Goal: Information Seeking & Learning: Check status

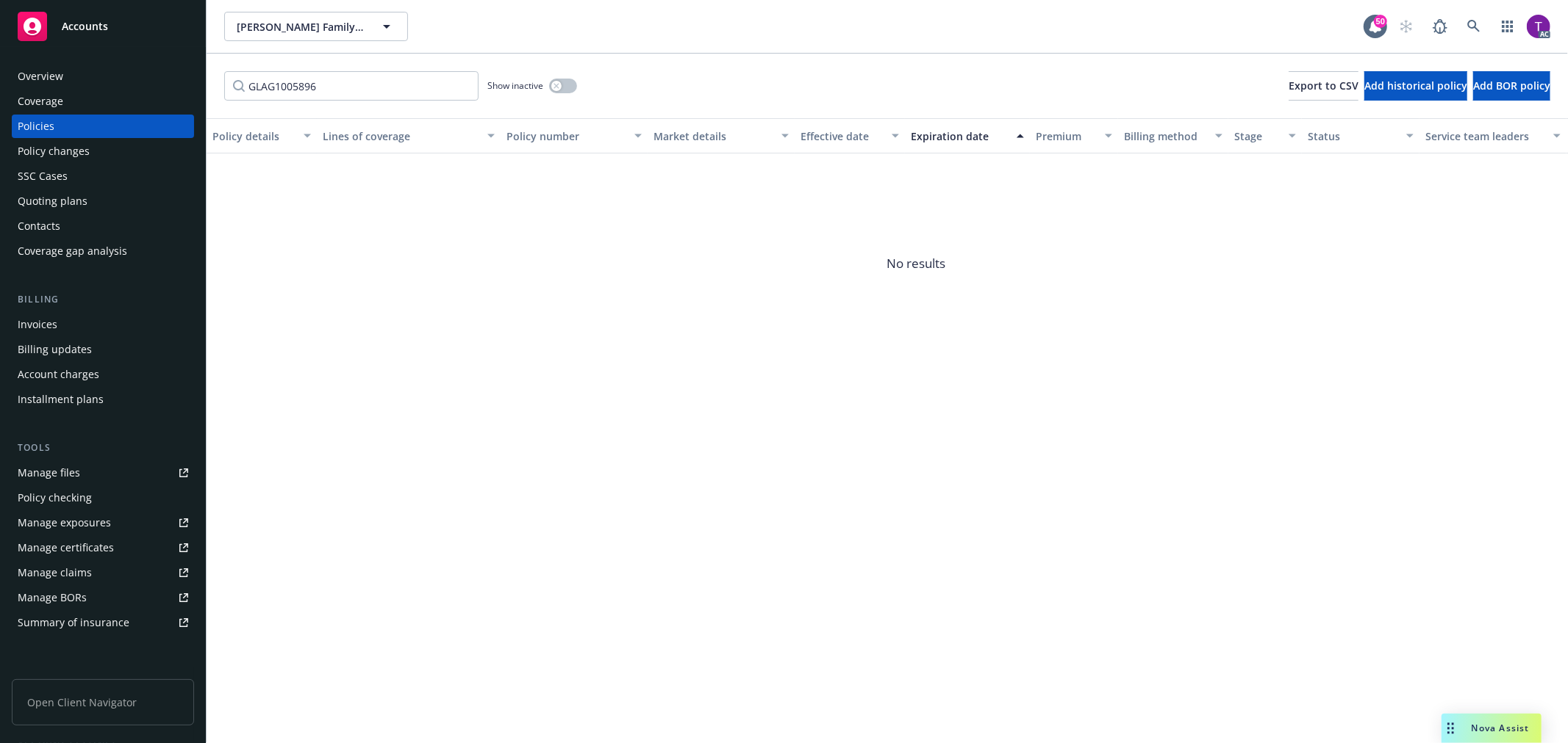
drag, startPoint x: 334, startPoint y: 81, endPoint x: 180, endPoint y: 63, distance: 155.0
click at [180, 63] on div "Accounts Overview Coverage Policies Policy changes SSC Cases Quoting plans Cont…" at bounding box center [784, 371] width 1568 height 743
click at [105, 321] on div "Invoices" at bounding box center [103, 324] width 171 height 24
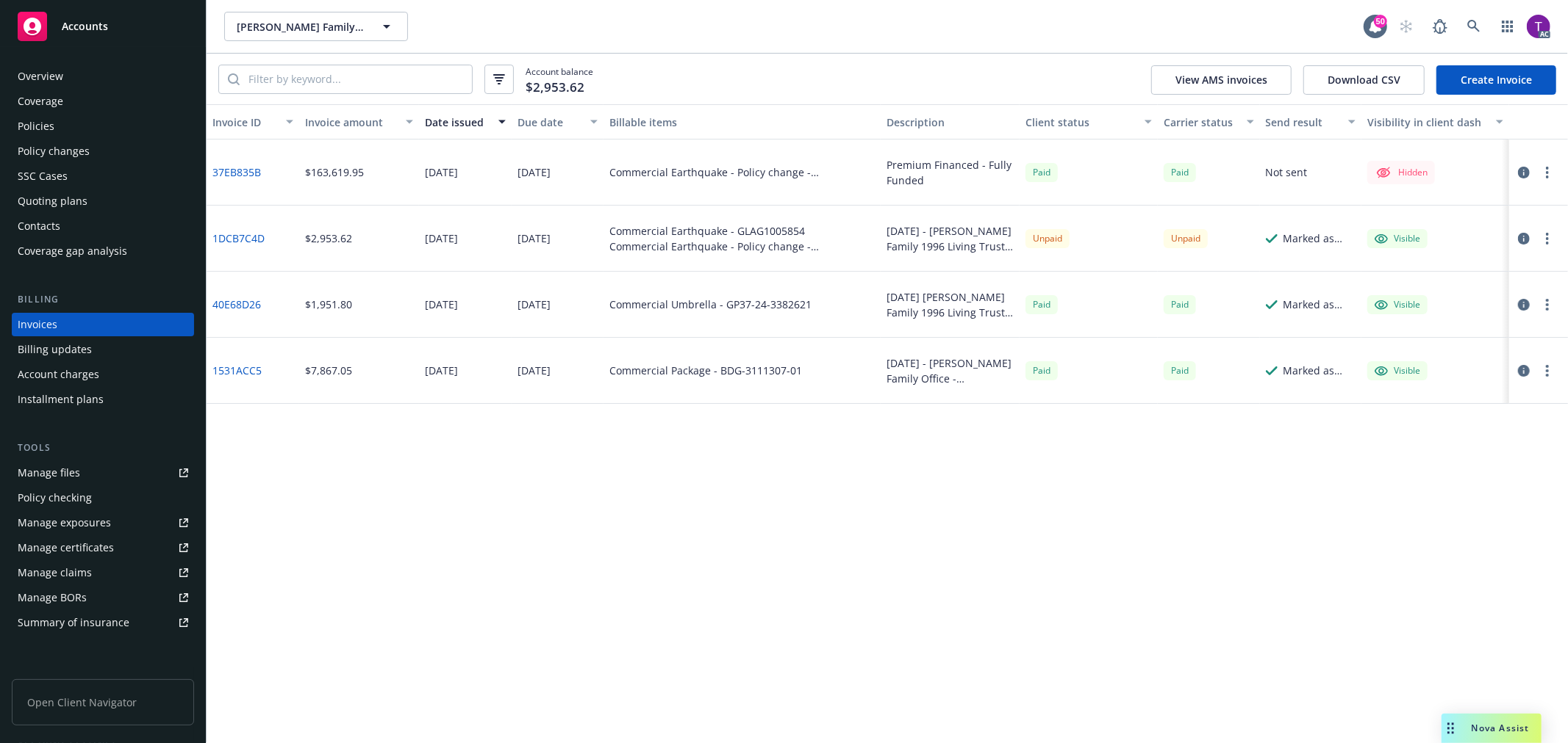
click at [226, 171] on link "37EB835B" at bounding box center [237, 172] width 49 height 16
click at [242, 241] on link "1DCB7C4D" at bounding box center [239, 239] width 52 height 16
click at [215, 232] on link "1DCB7C4D" at bounding box center [239, 239] width 52 height 16
click at [55, 476] on div "Manage files" at bounding box center [49, 473] width 63 height 24
click at [1470, 30] on icon at bounding box center [1473, 26] width 13 height 13
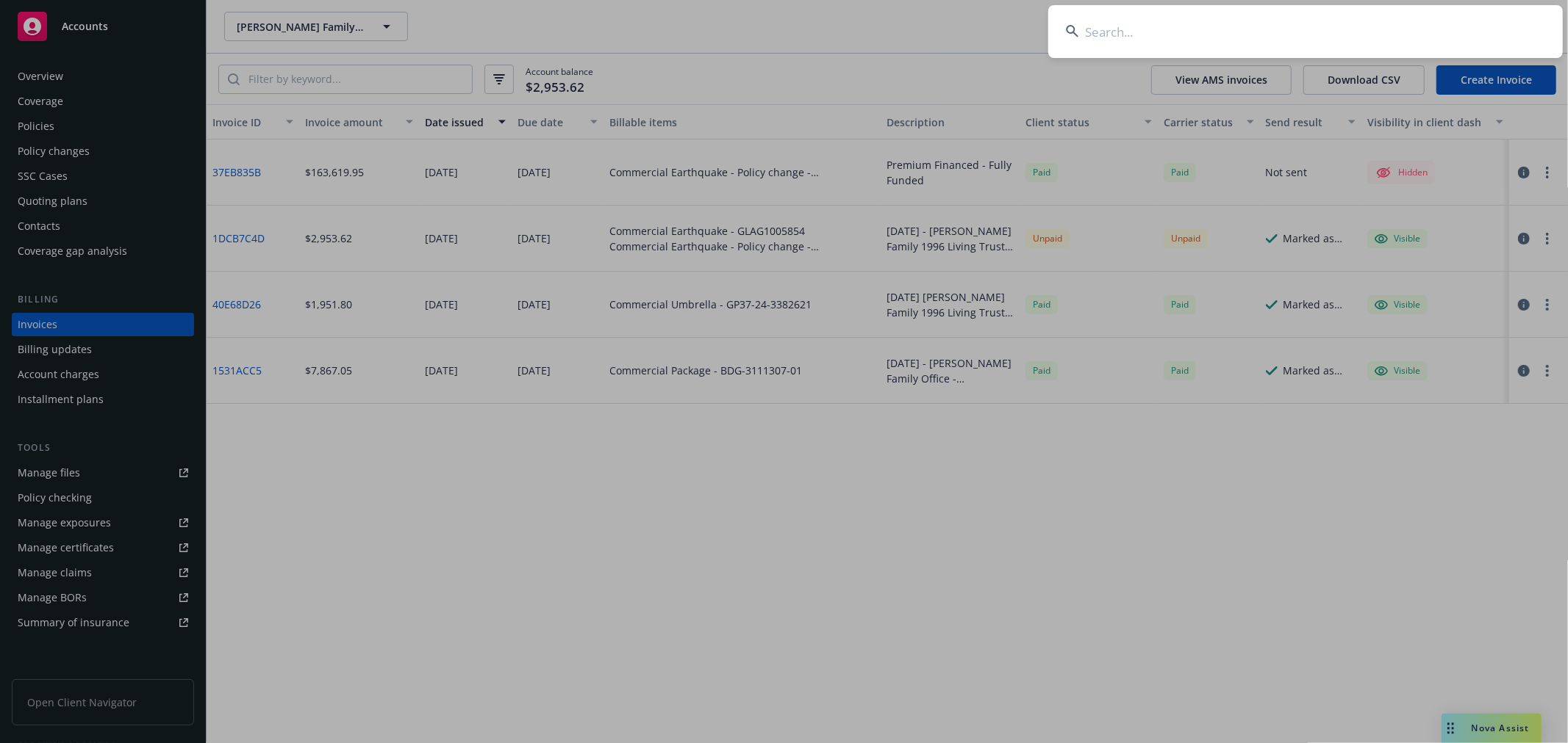
click at [1204, 35] on input at bounding box center [1306, 31] width 514 height 53
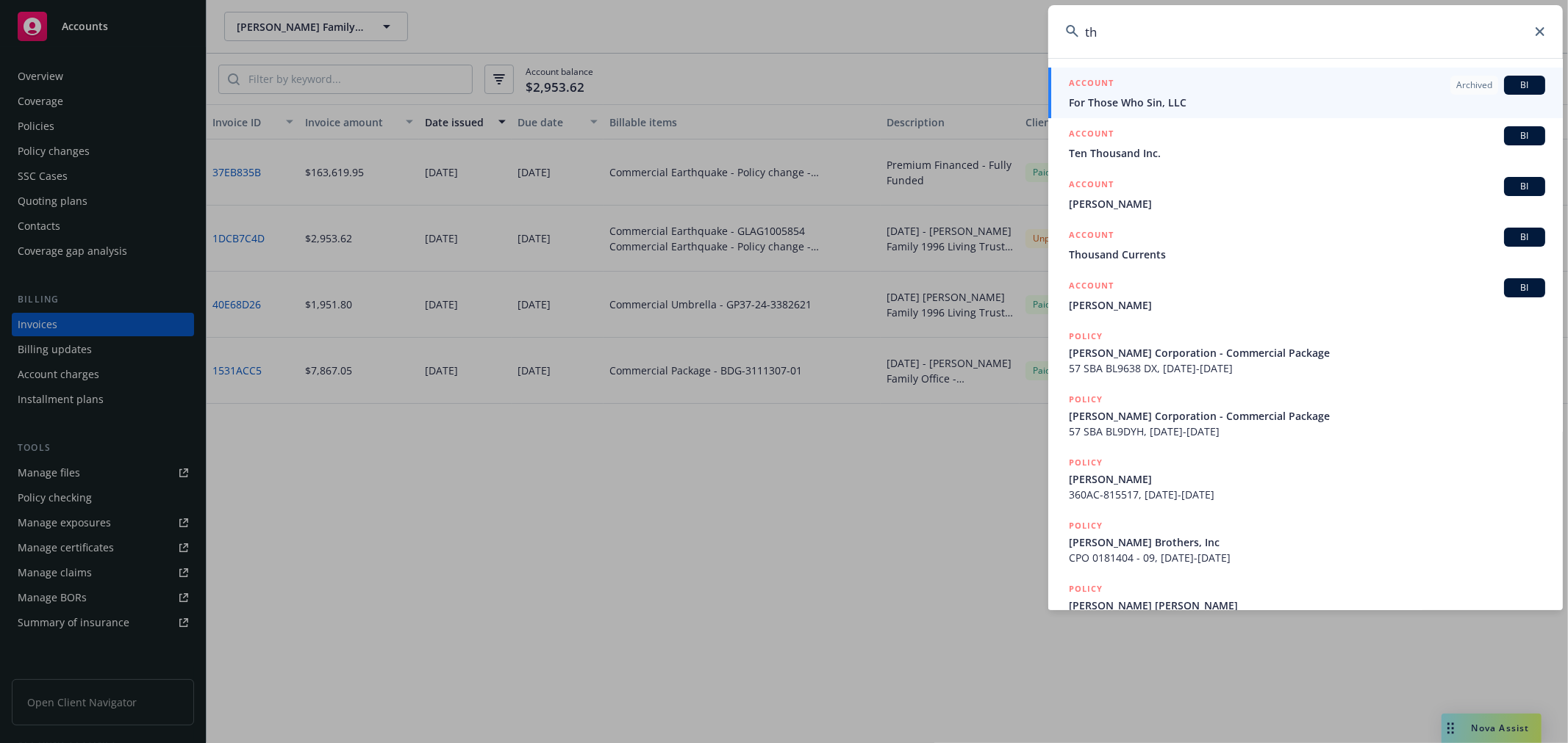
type input "t"
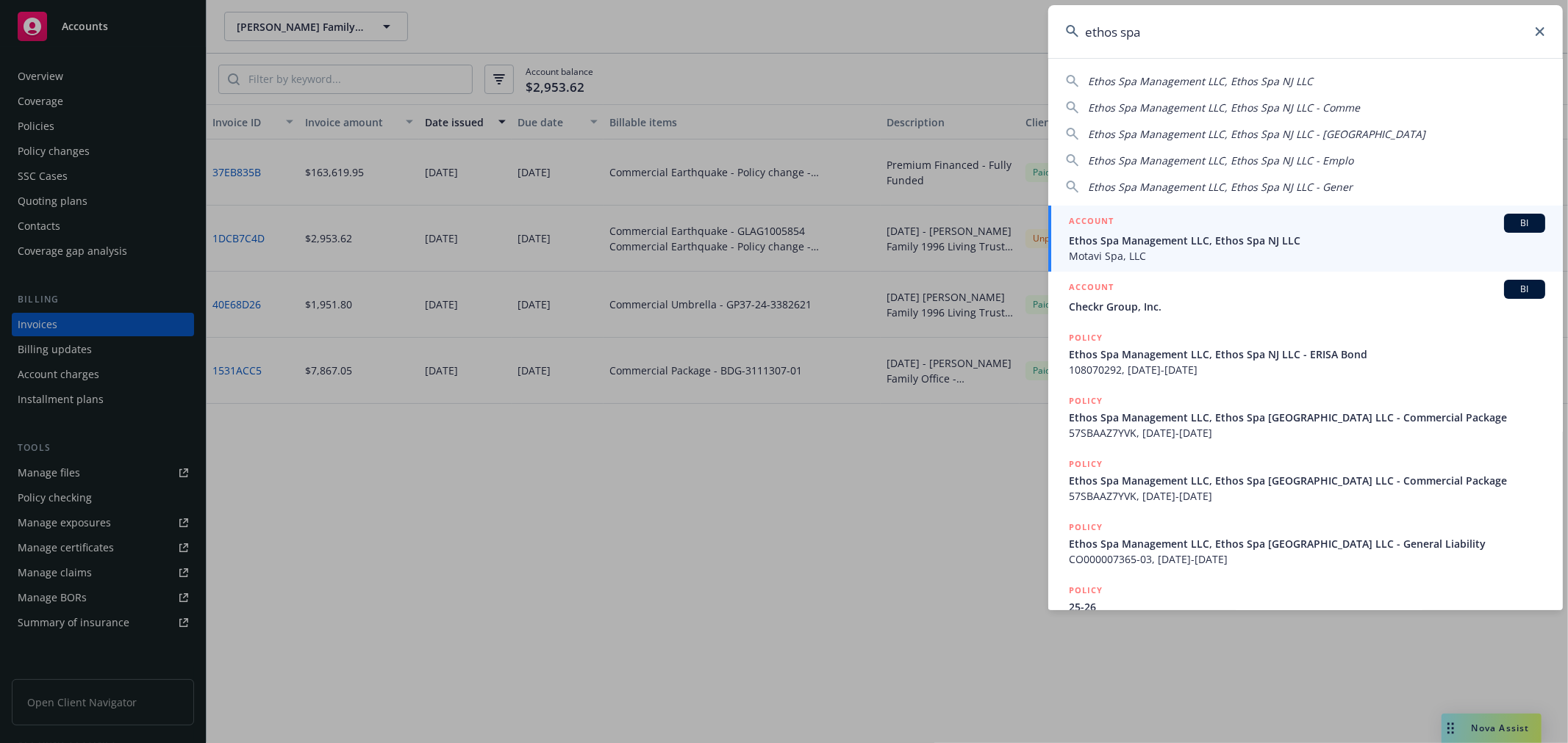
type input "ethos spa"
drag, startPoint x: 410, startPoint y: 471, endPoint x: 388, endPoint y: 409, distance: 65.8
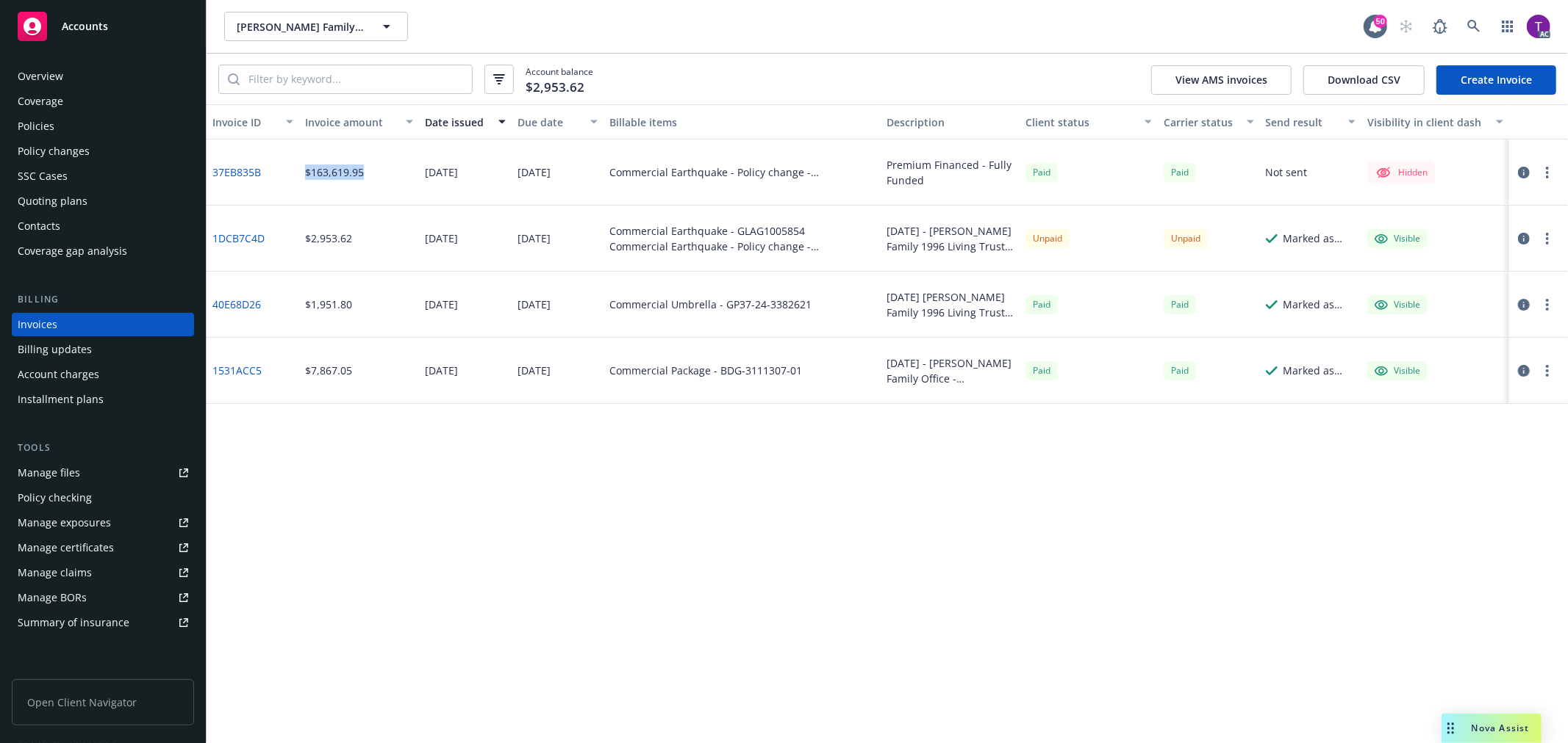
drag, startPoint x: 368, startPoint y: 166, endPoint x: 299, endPoint y: 176, distance: 69.7
click at [299, 176] on div "$163,619.95" at bounding box center [358, 172] width 119 height 66
copy div "$163,619.95"
drag, startPoint x: 275, startPoint y: 179, endPoint x: 212, endPoint y: 173, distance: 63.3
click at [212, 173] on div "37EB835B" at bounding box center [253, 172] width 92 height 66
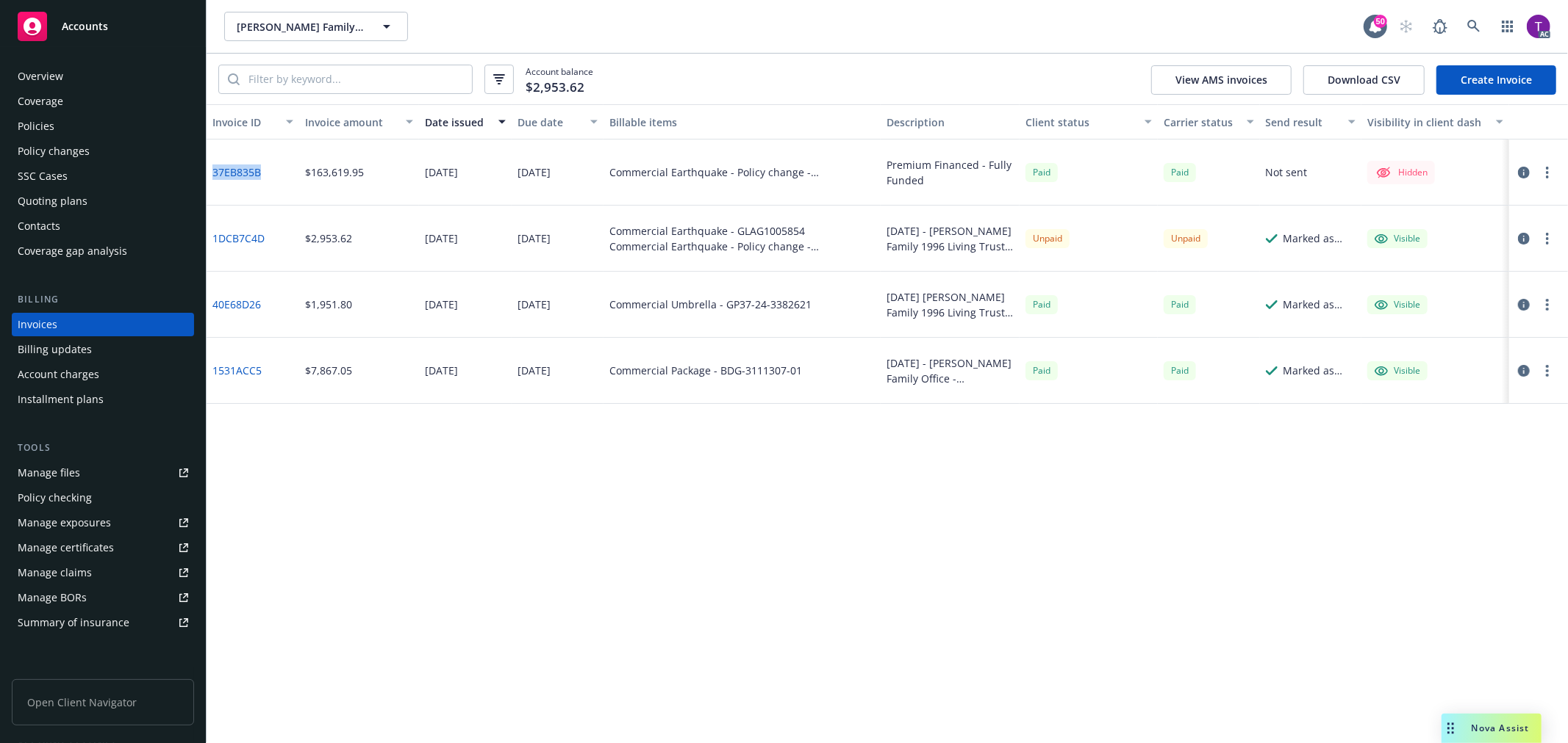
copy link "37EB835B"
drag, startPoint x: 277, startPoint y: 235, endPoint x: 208, endPoint y: 233, distance: 69.0
click at [208, 233] on div "1DCB7C4D" at bounding box center [253, 239] width 92 height 66
copy link "1DCB7C4D"
click at [1464, 20] on link at bounding box center [1474, 26] width 30 height 30
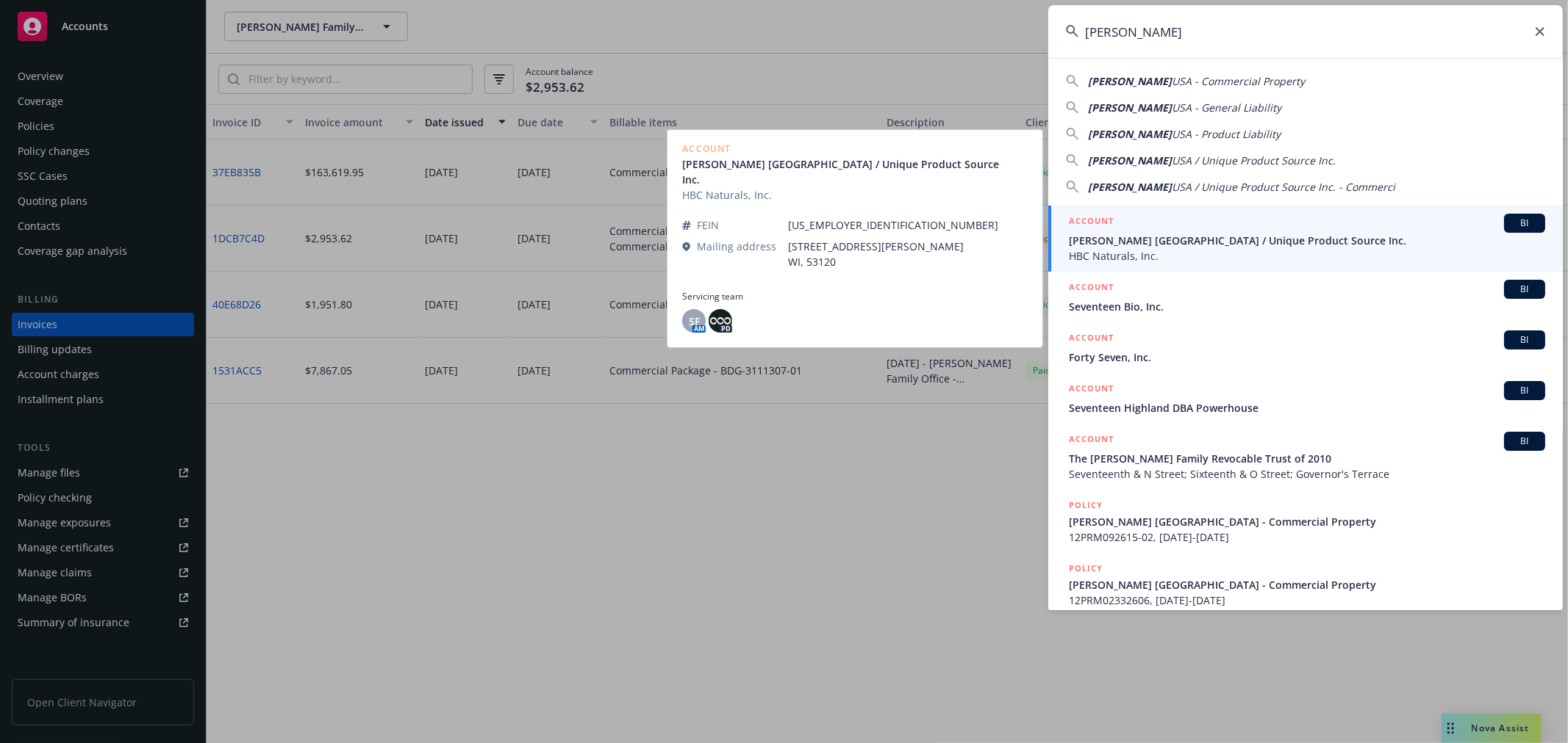
type input "[PERSON_NAME]"
click at [1167, 240] on span "[PERSON_NAME] [GEOGRAPHIC_DATA] / Unique Product Source Inc." at bounding box center [1307, 240] width 476 height 16
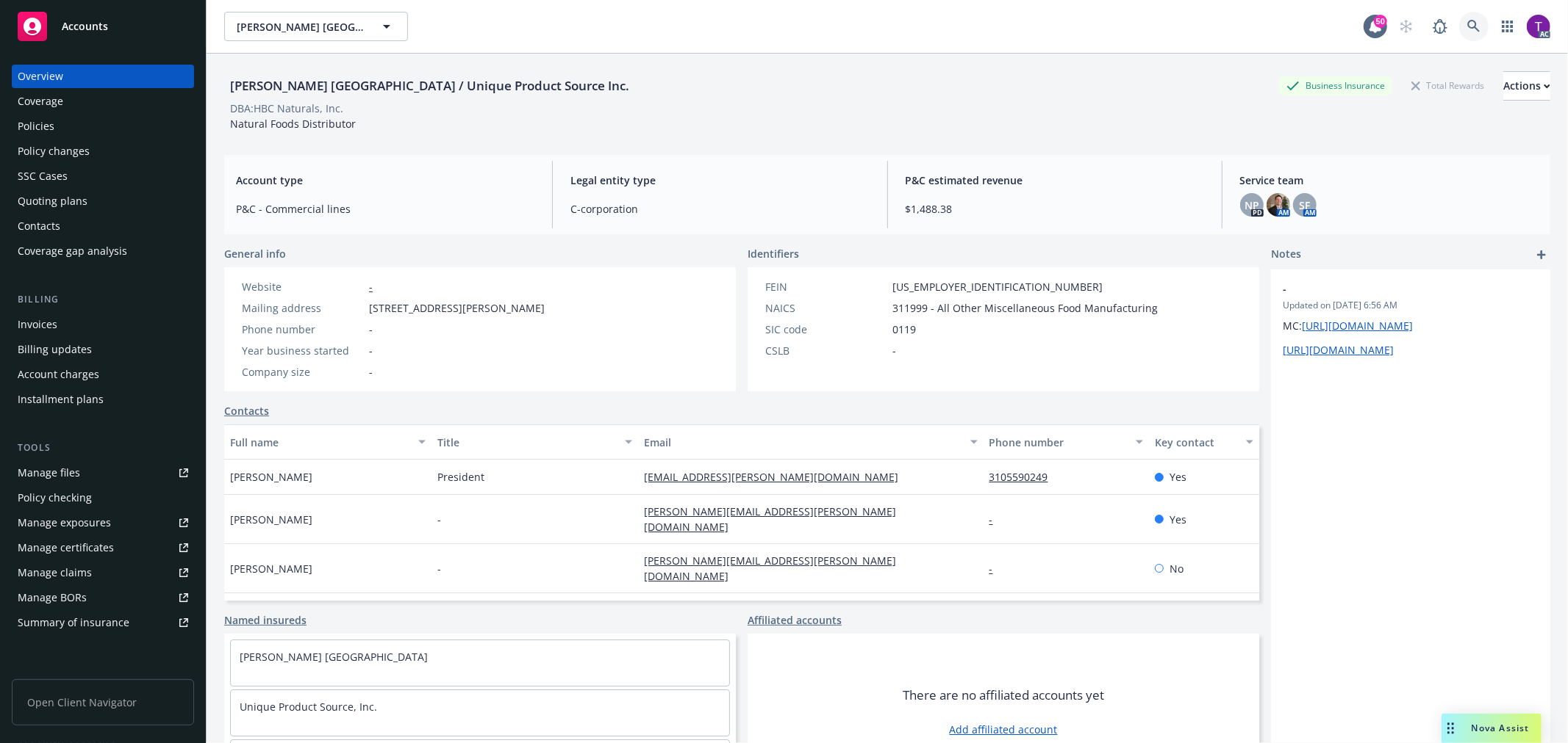
click at [1467, 26] on icon at bounding box center [1473, 26] width 13 height 13
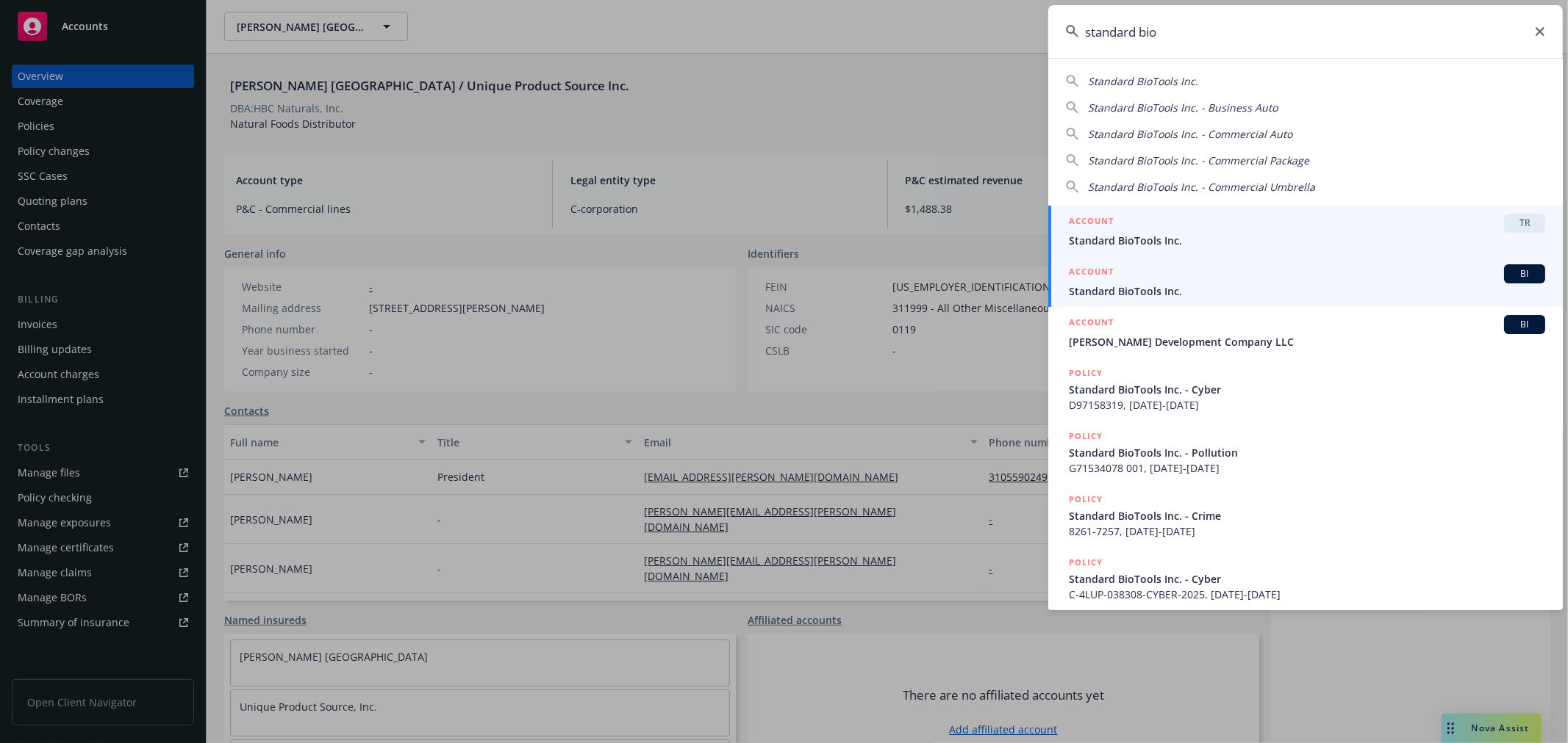
type input "standard bio"
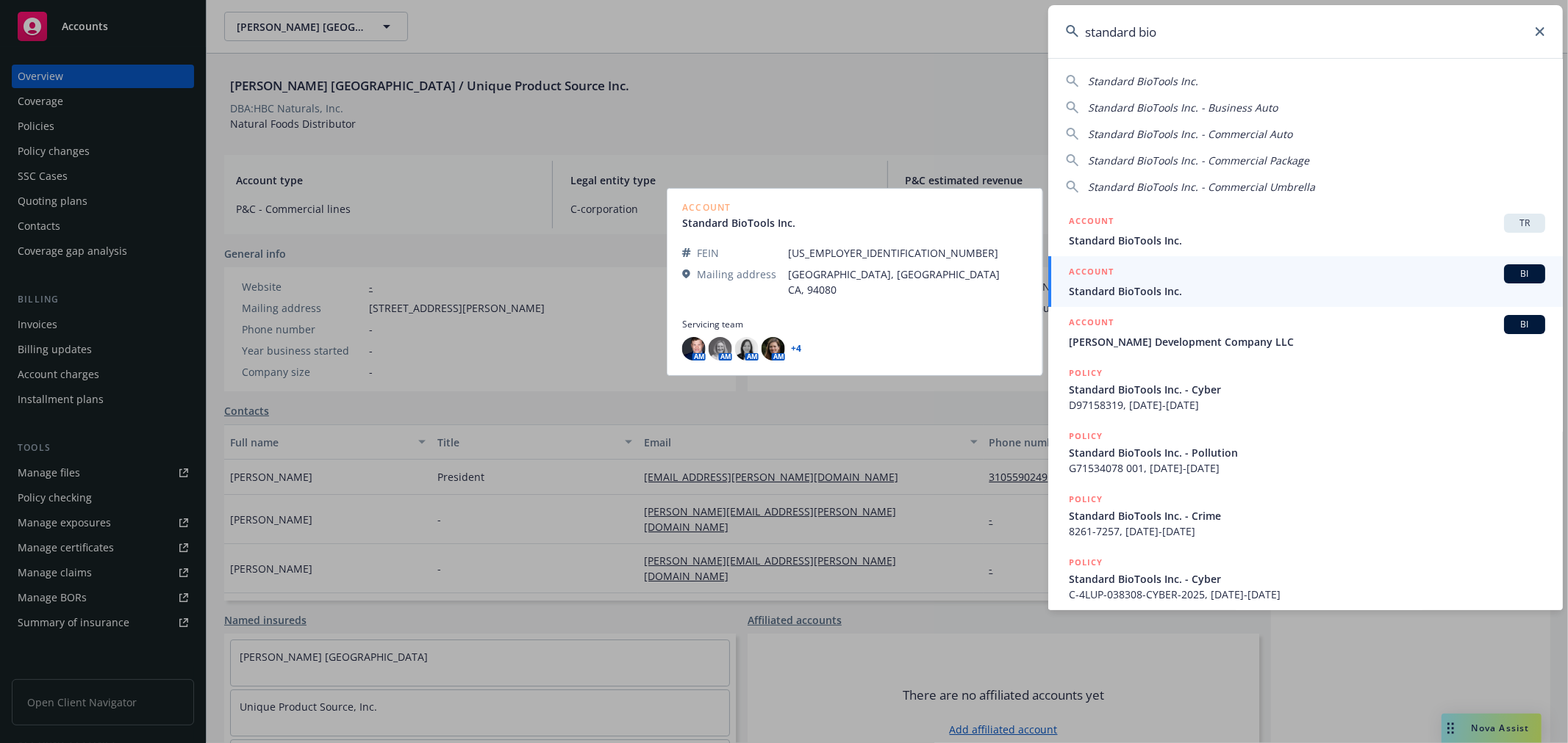
click at [1163, 293] on span "Standard BioTools Inc." at bounding box center [1307, 292] width 476 height 16
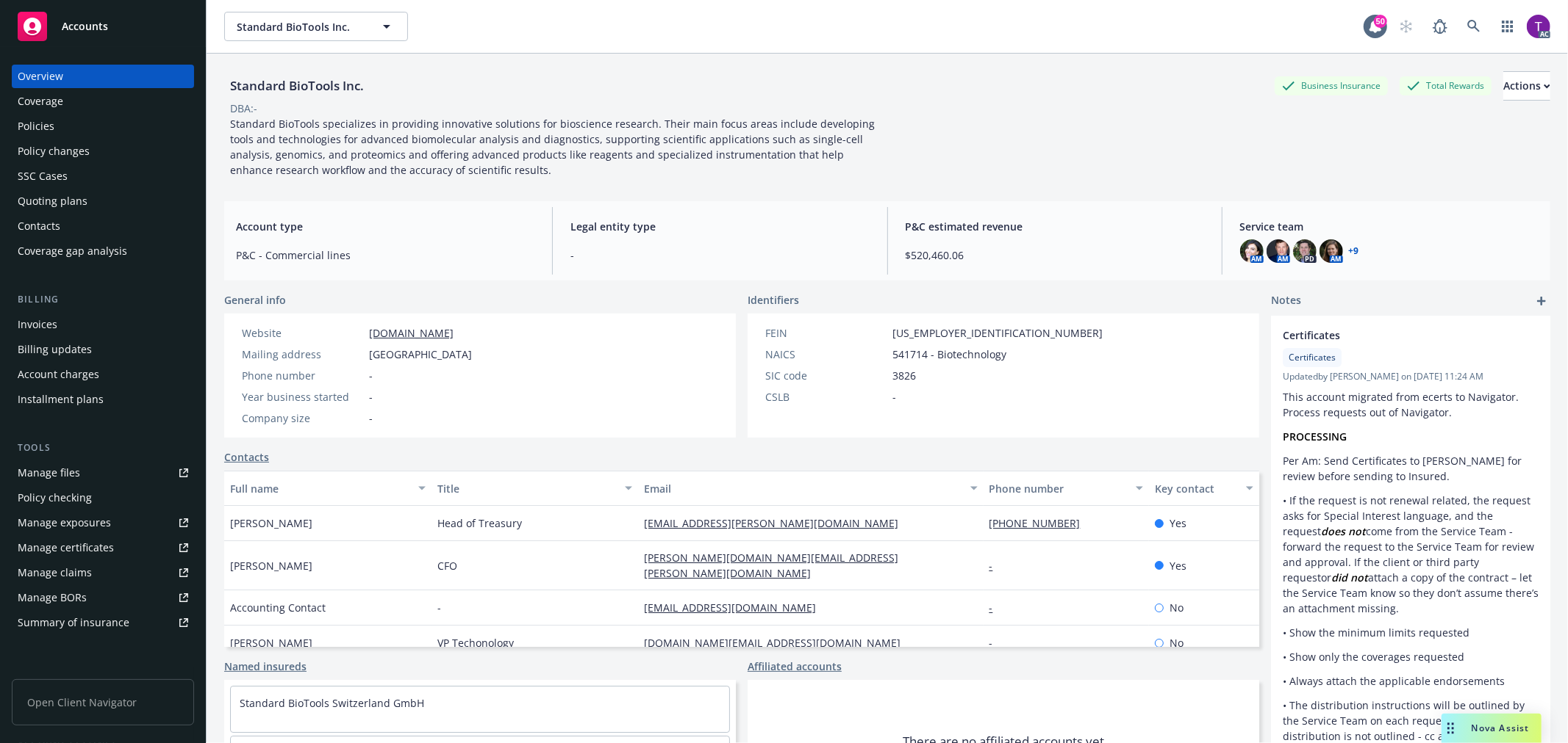
click at [78, 314] on div "Invoices" at bounding box center [103, 324] width 171 height 24
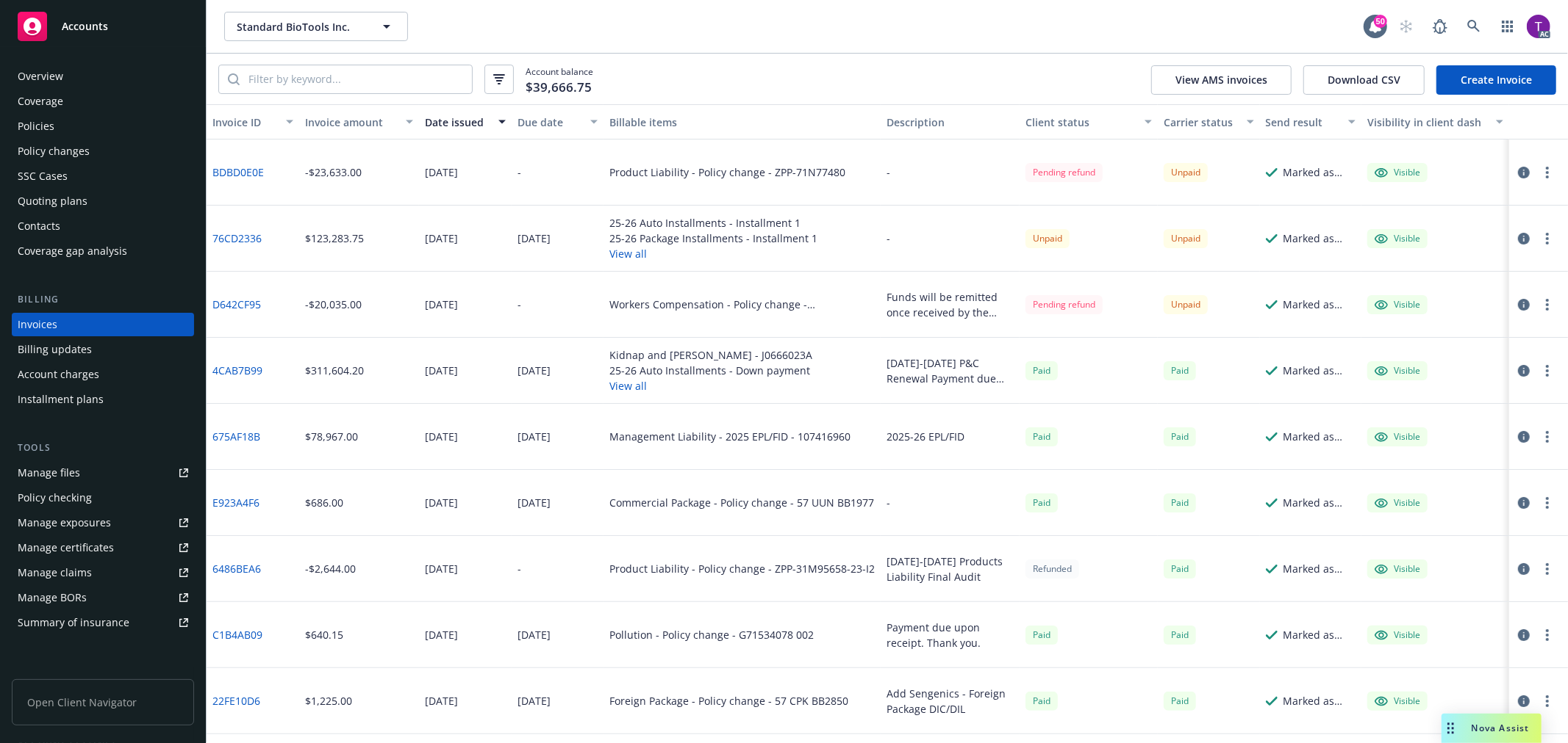
click at [341, 123] on div "Invoice amount" at bounding box center [350, 123] width 92 height 16
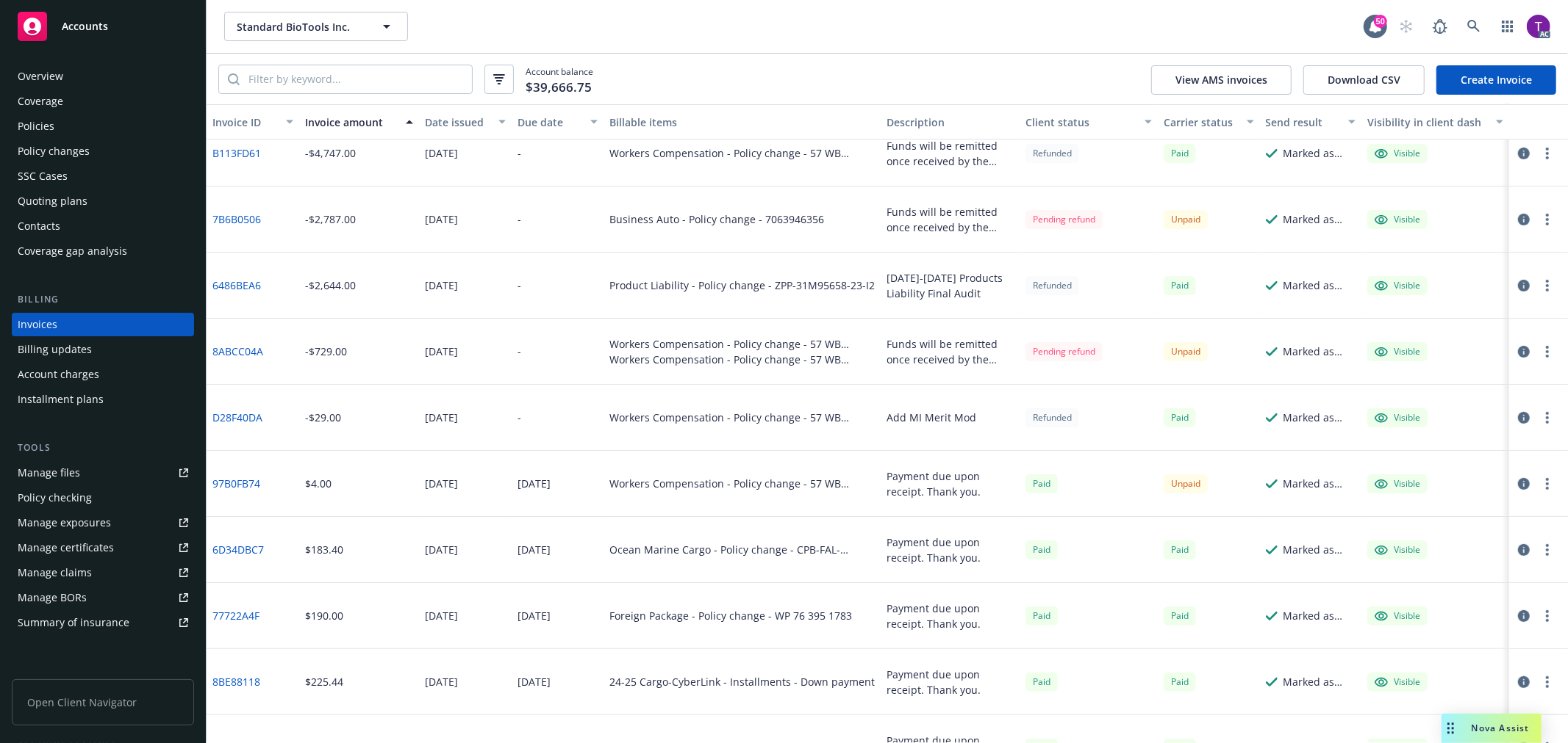
scroll to position [253, 0]
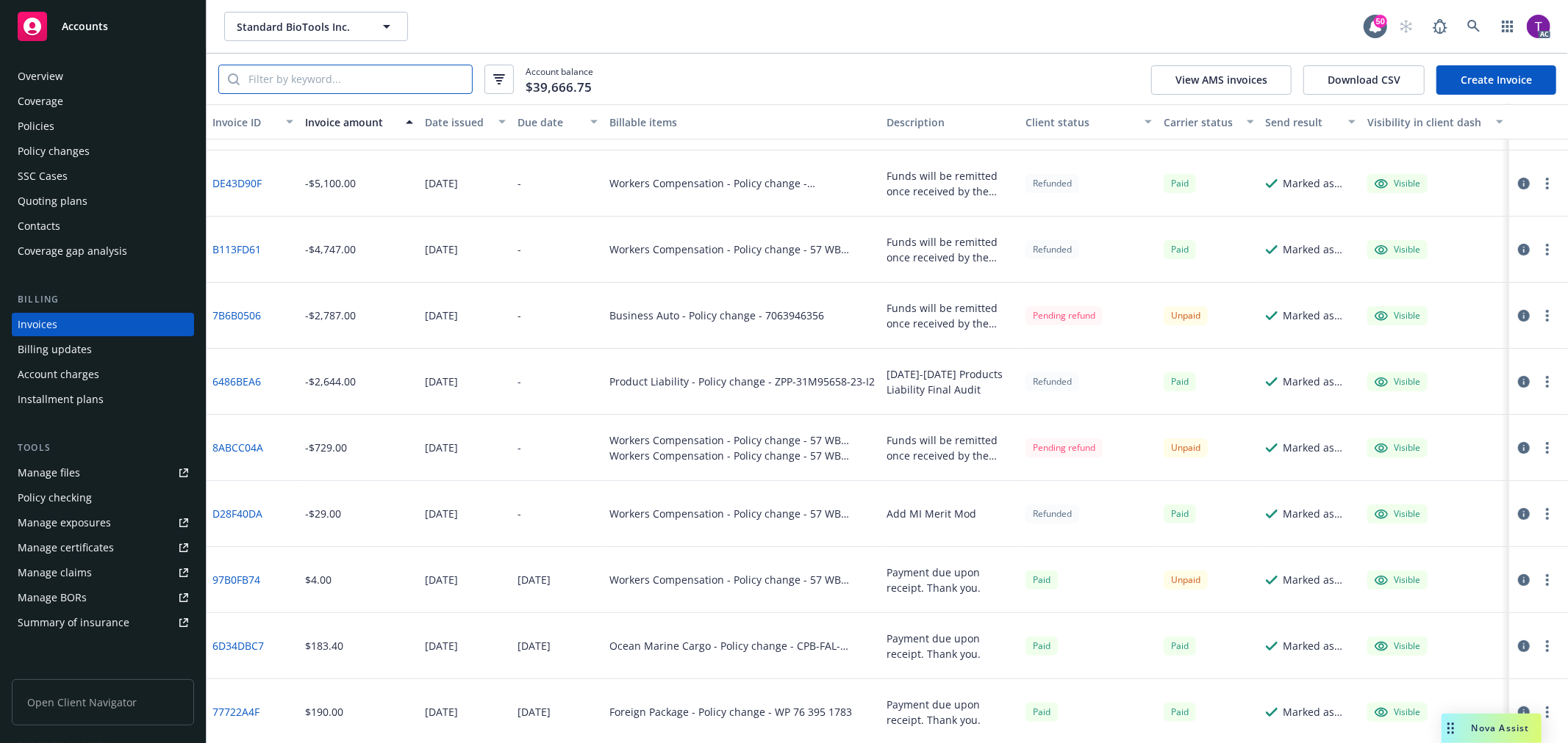
click at [431, 83] on input "search" at bounding box center [356, 79] width 232 height 28
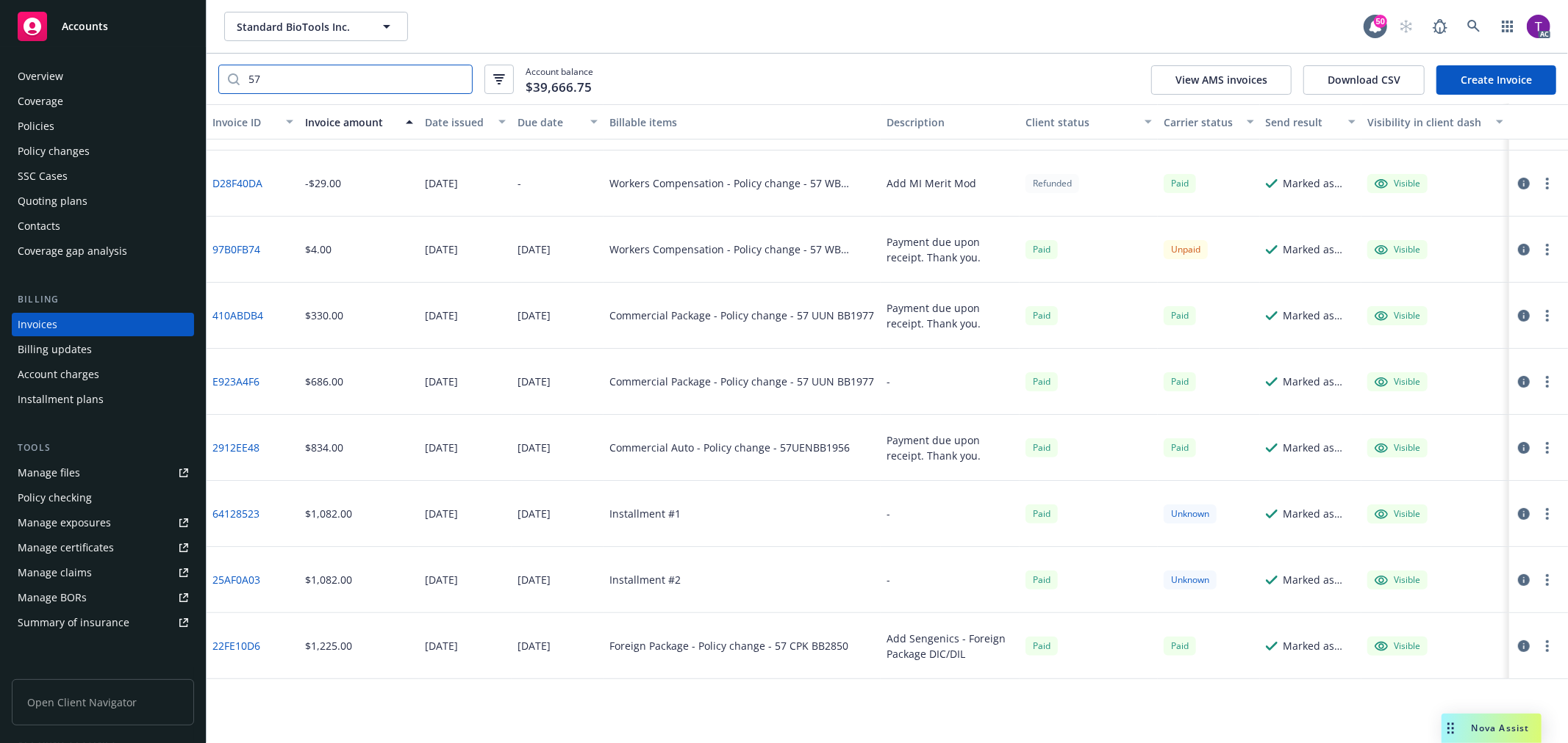
scroll to position [55, 0]
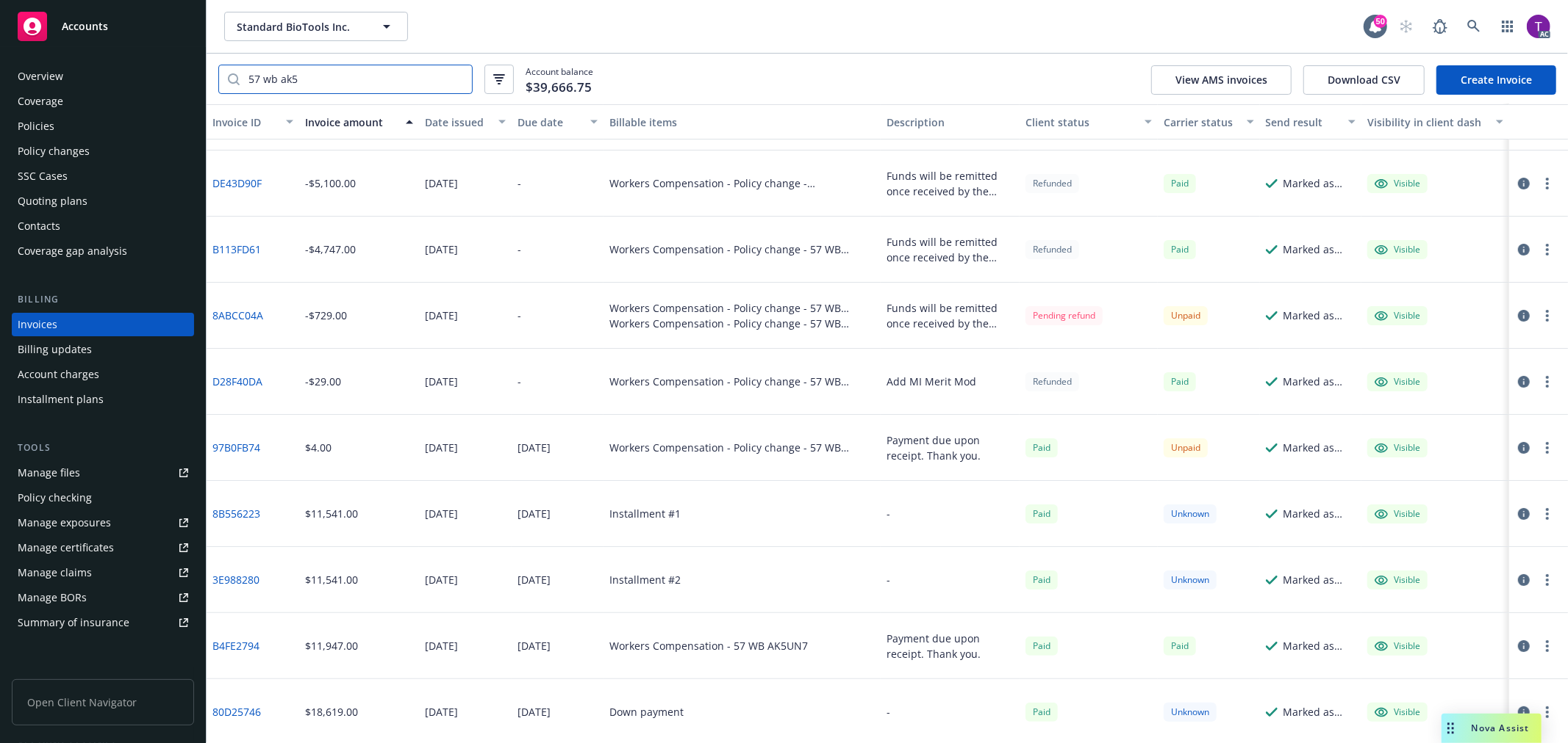
type input "57 wb ak5"
click at [73, 128] on div "Policies" at bounding box center [103, 126] width 171 height 24
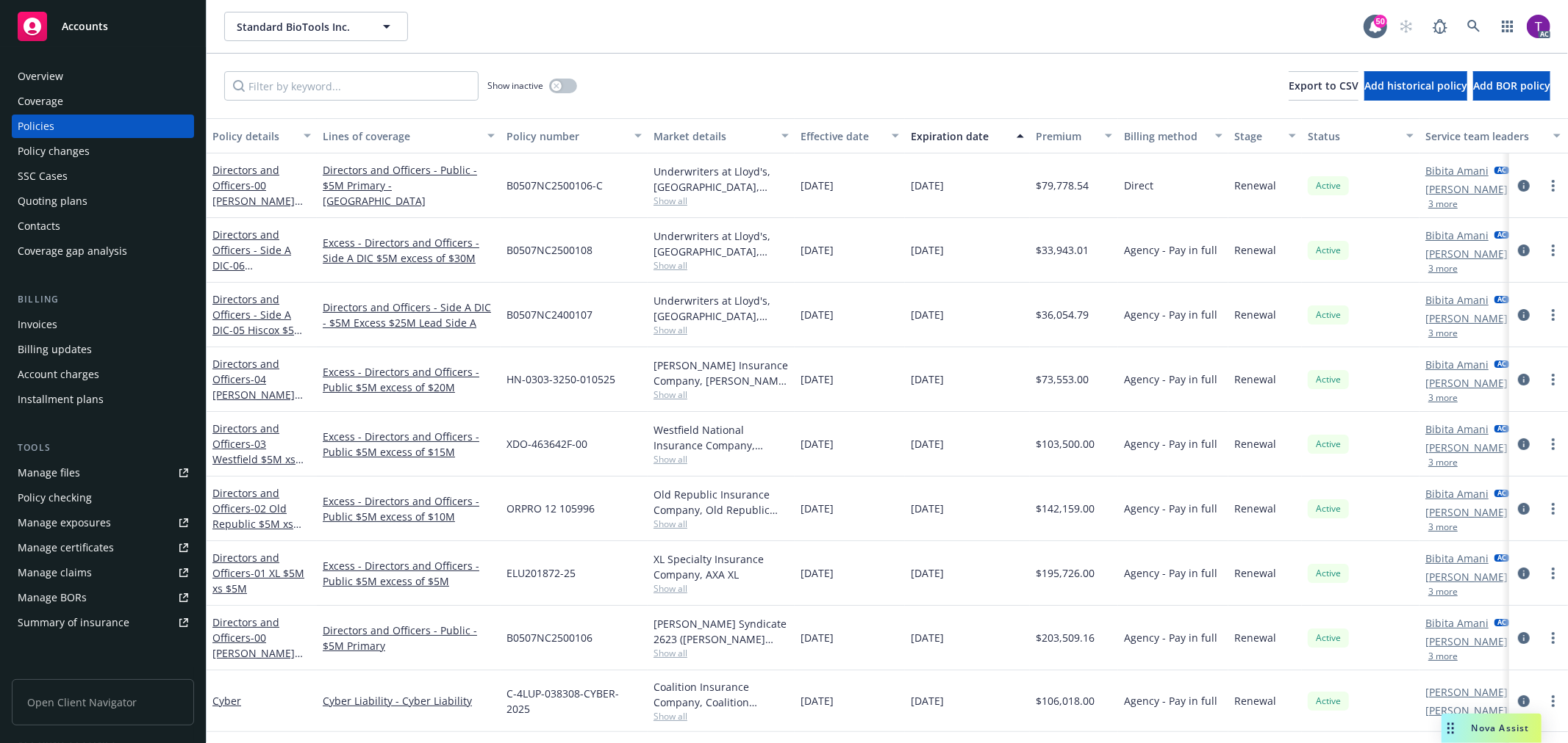
scroll to position [405, 0]
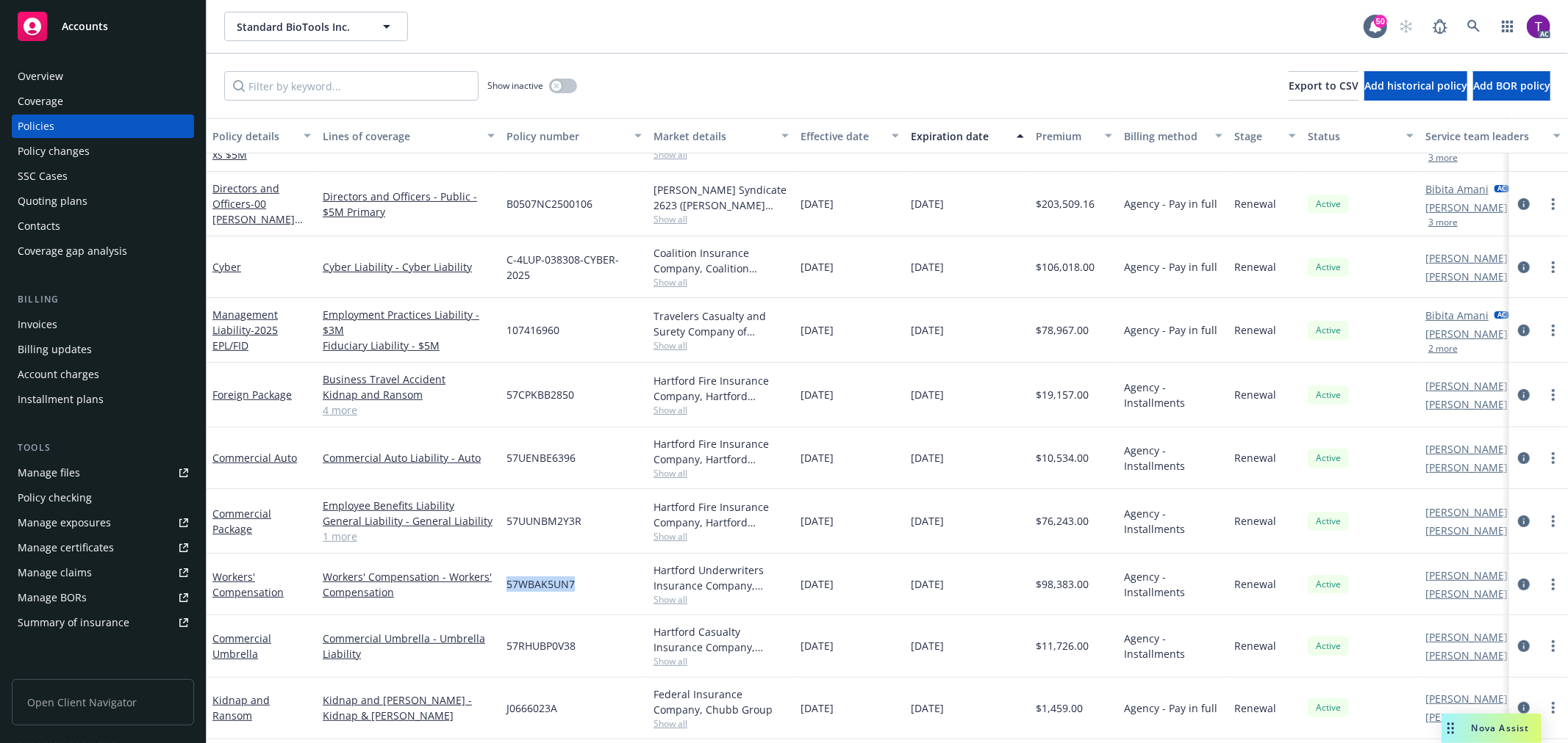
drag, startPoint x: 594, startPoint y: 588, endPoint x: 508, endPoint y: 588, distance: 86.0
click at [508, 588] on div "57WBAK5UN7" at bounding box center [574, 584] width 147 height 62
copy span "57WBAK5UN7"
click at [26, 328] on div "Invoices" at bounding box center [37, 324] width 40 height 24
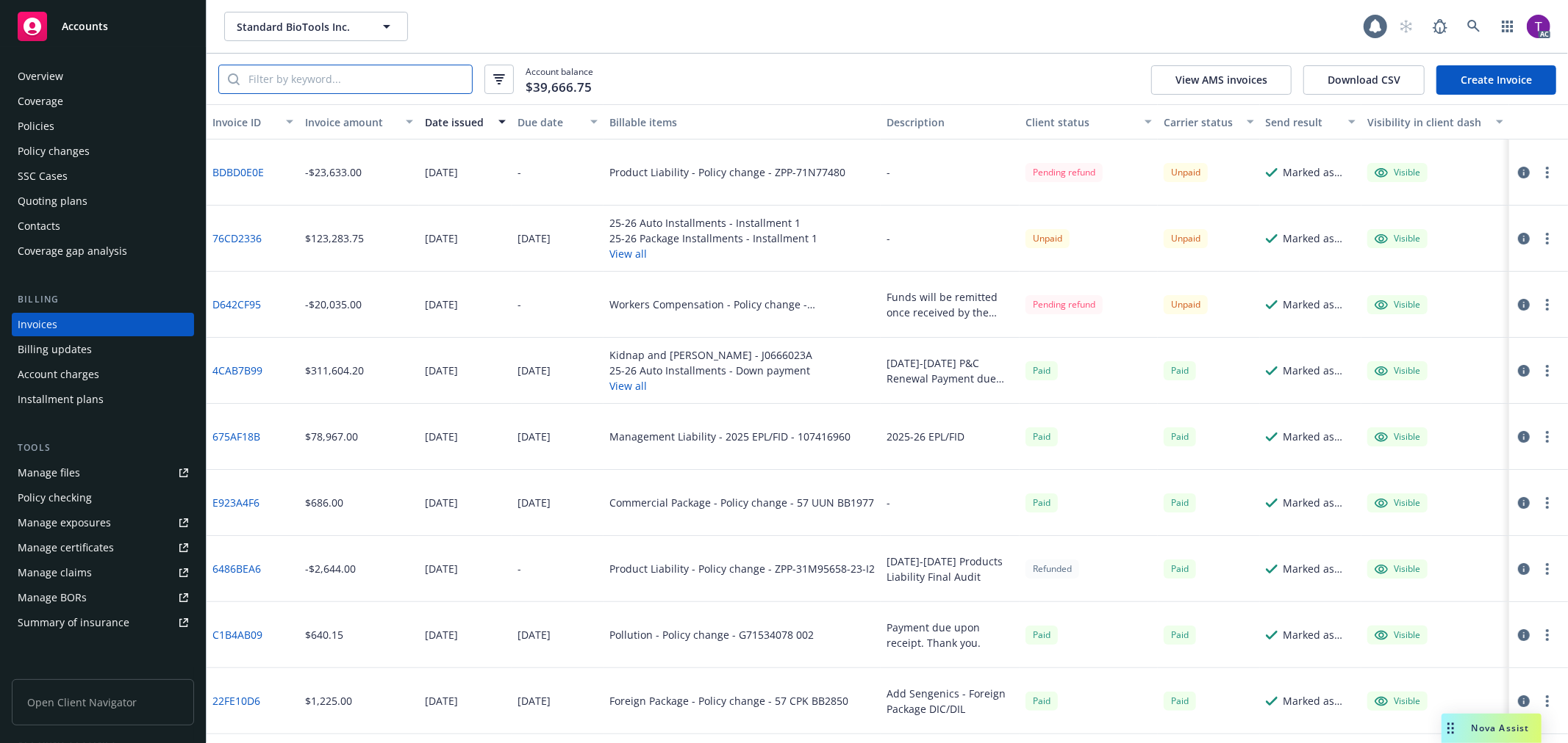
click at [397, 74] on input "search" at bounding box center [356, 79] width 232 height 28
paste input "57WBAK5UN7"
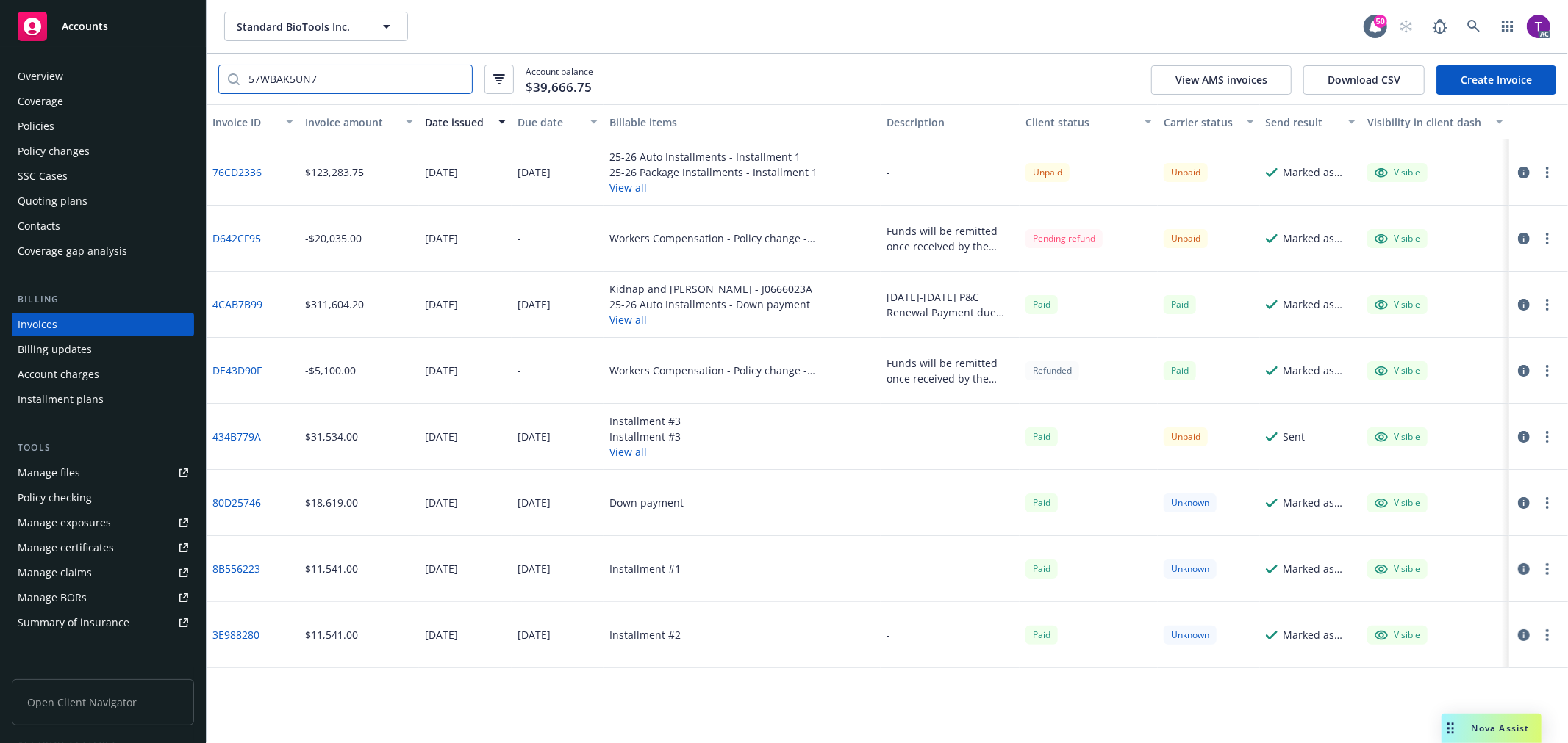
type input "57WBAK5UN7"
click at [331, 123] on div "Invoice amount" at bounding box center [350, 123] width 92 height 16
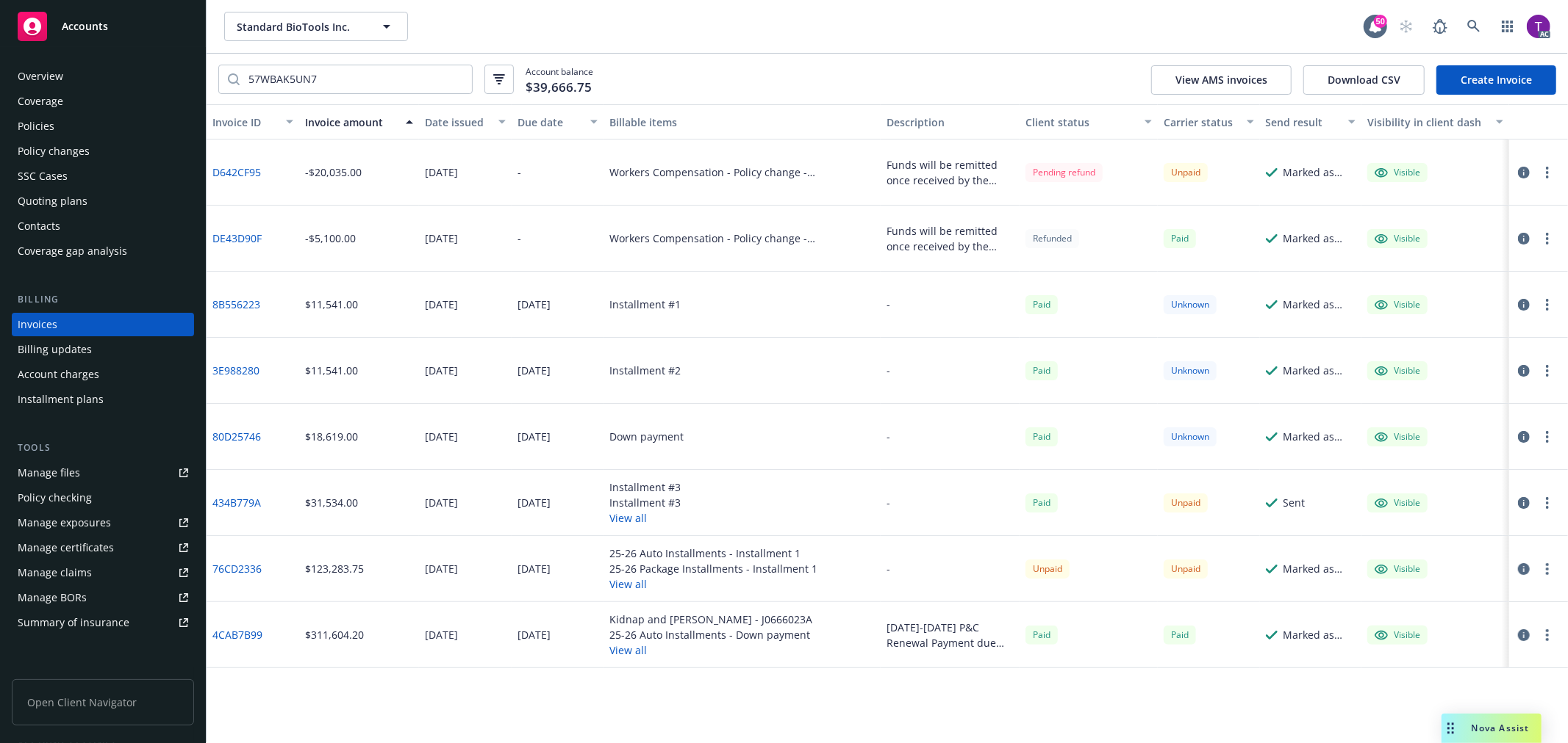
click at [232, 165] on link "D642CF95" at bounding box center [237, 172] width 49 height 16
click at [64, 116] on div "Policies" at bounding box center [103, 126] width 171 height 24
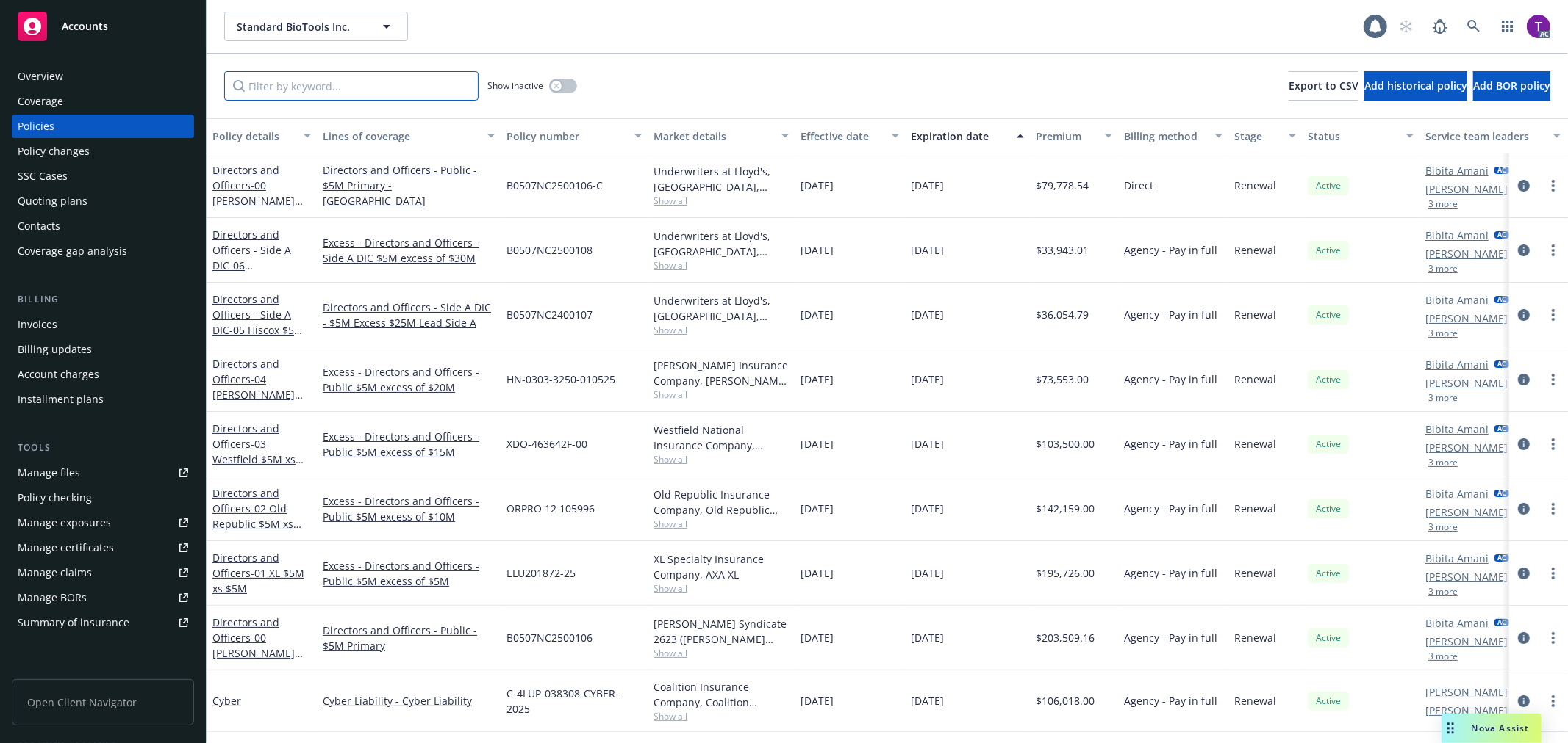
click at [340, 85] on input "Filter by keyword..." at bounding box center [351, 86] width 255 height 30
paste input "57WBAK5UN7"
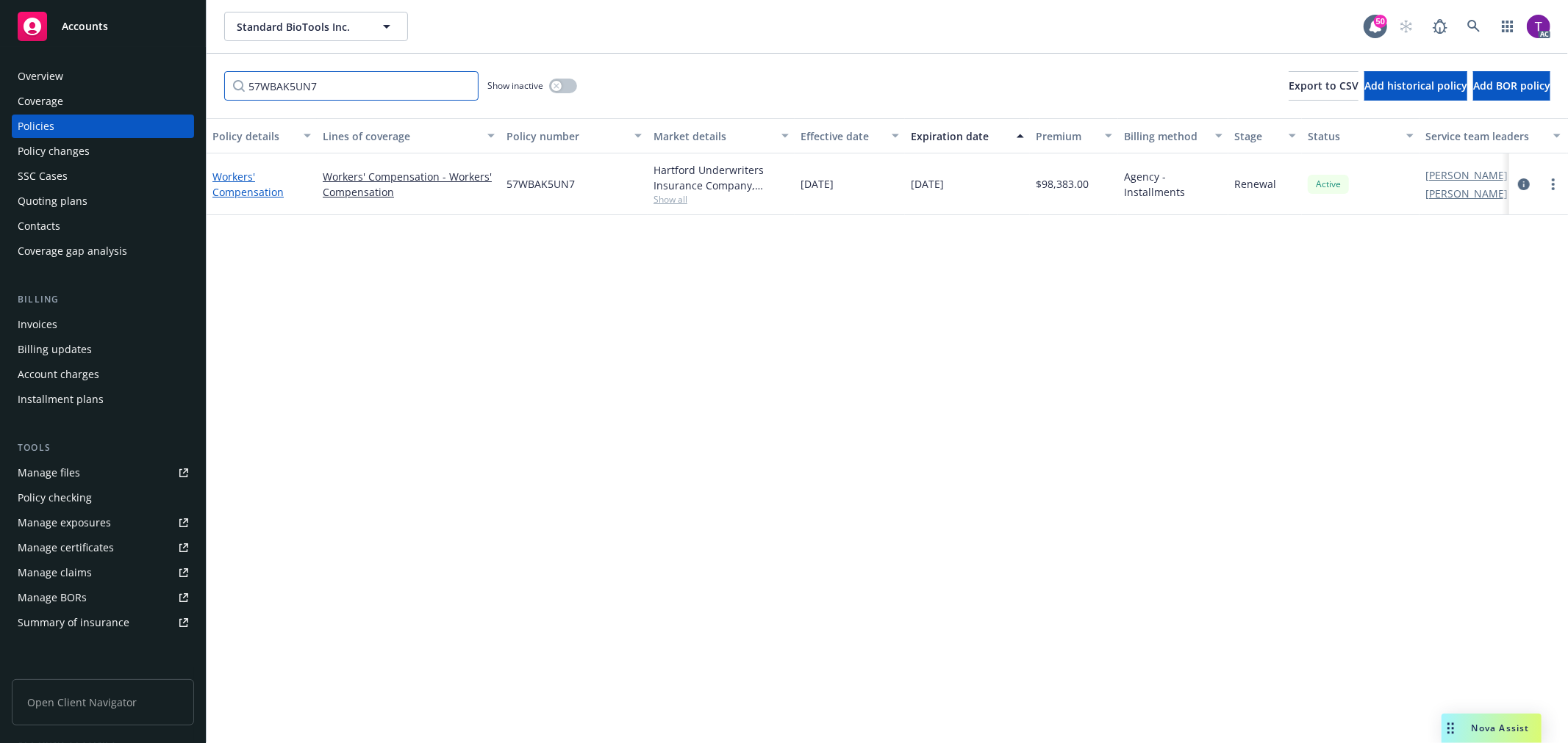
type input "57WBAK5UN7"
click at [247, 179] on link "Workers' Compensation" at bounding box center [248, 185] width 71 height 30
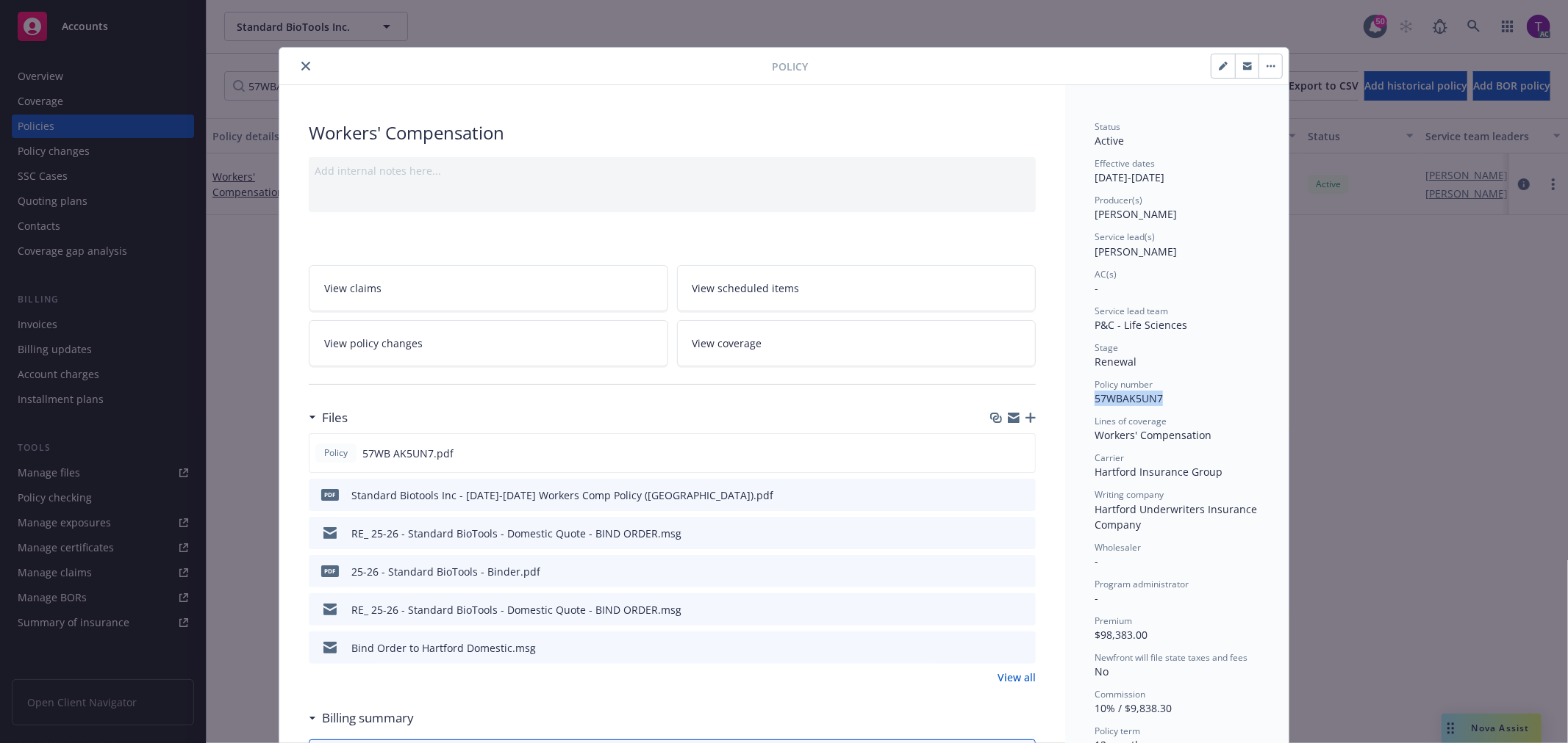
drag, startPoint x: 1161, startPoint y: 395, endPoint x: 1074, endPoint y: 408, distance: 88.0
copy span "57WBAK5UN7"
click at [302, 64] on icon "close" at bounding box center [306, 66] width 9 height 9
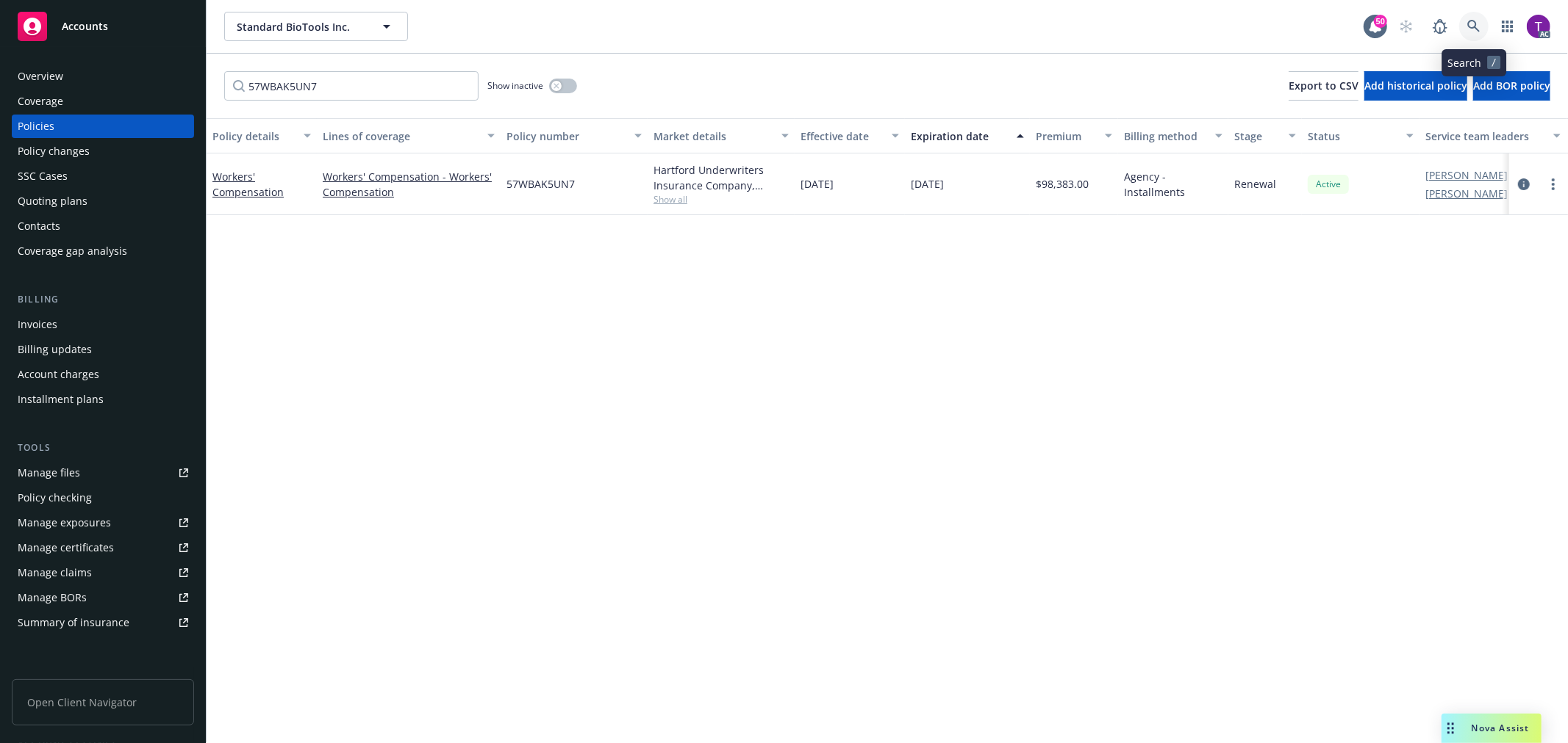
click at [1474, 12] on link at bounding box center [1474, 26] width 30 height 30
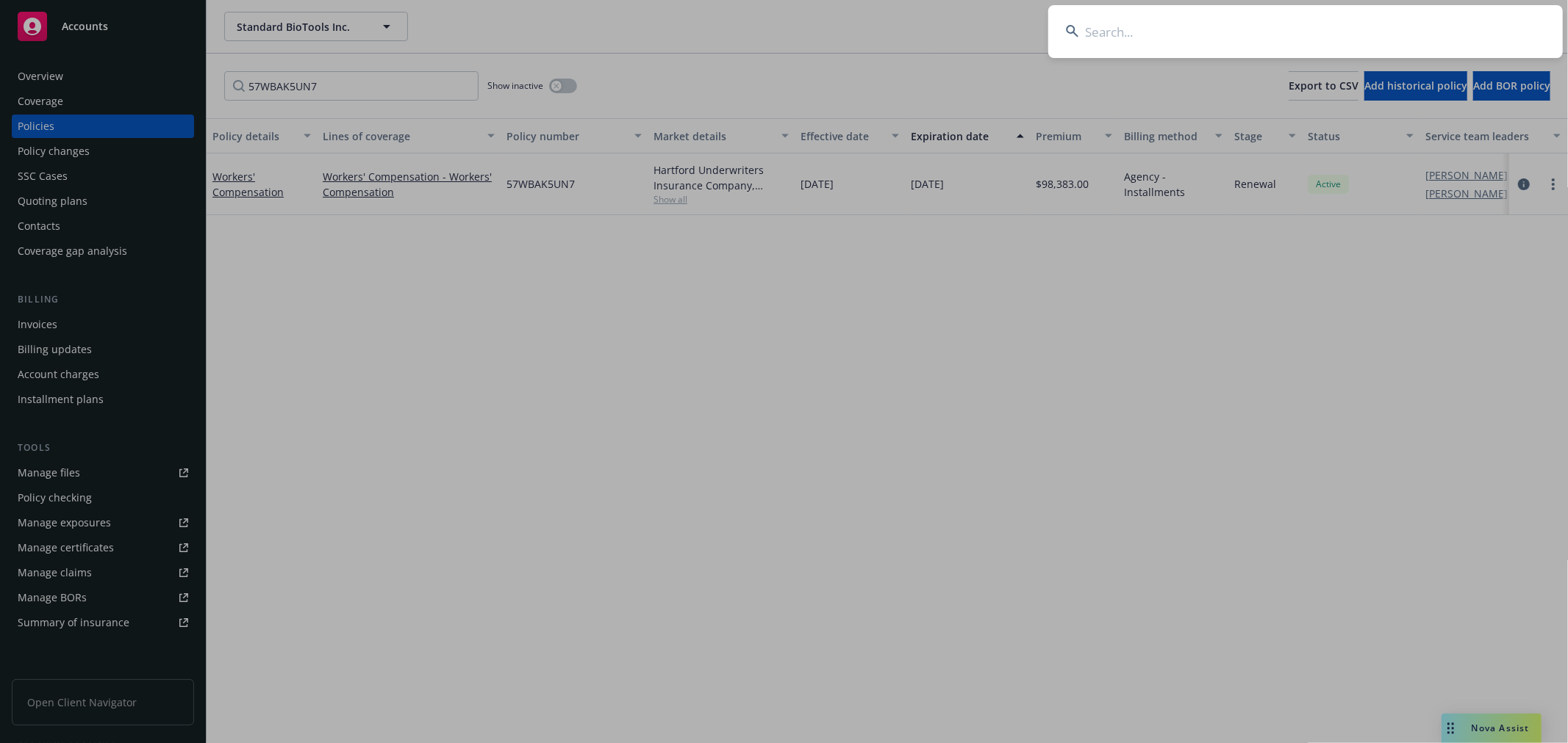
click at [1129, 40] on input at bounding box center [1306, 31] width 514 height 53
paste input "57WECAM0SFS"
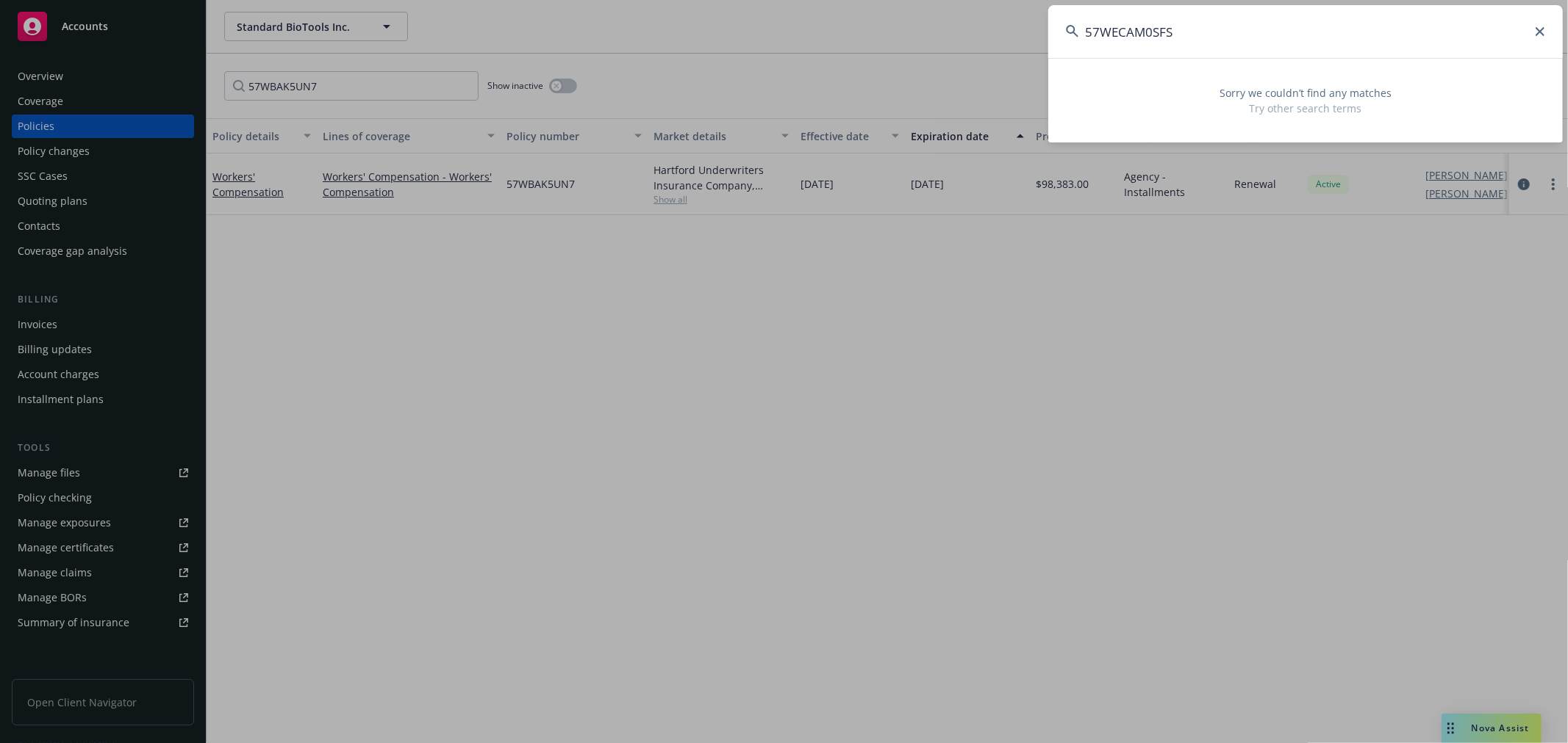
drag, startPoint x: 1193, startPoint y: 33, endPoint x: 980, endPoint y: 6, distance: 214.7
click at [980, 6] on div "57WECAM0SFS Sorry we couldn’t find any matches Try other search terms" at bounding box center [784, 371] width 1568 height 743
paste input "5"
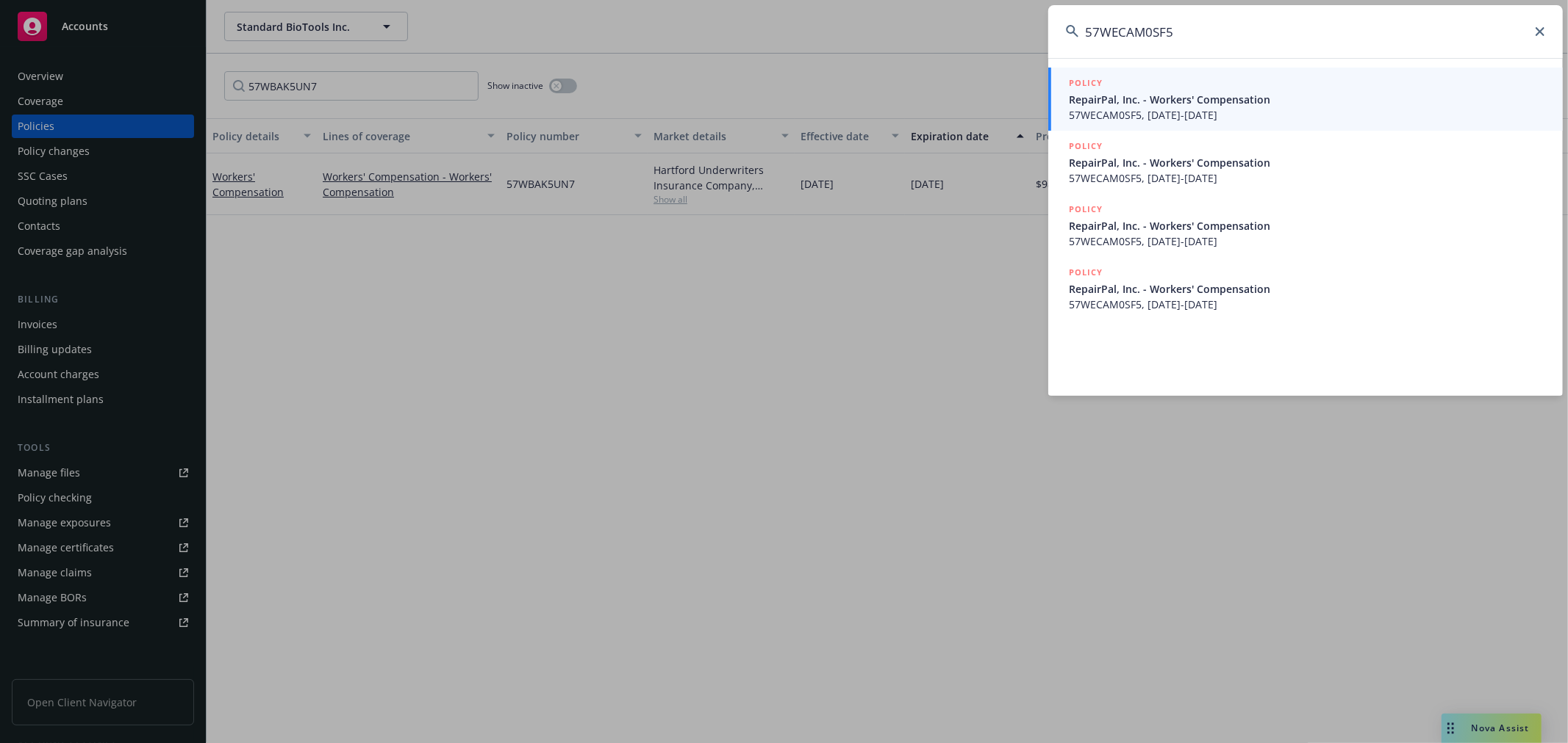
type input "57WECAM0SF5"
click at [1157, 103] on span "RepairPal, Inc. - Workers' Compensation" at bounding box center [1307, 99] width 476 height 16
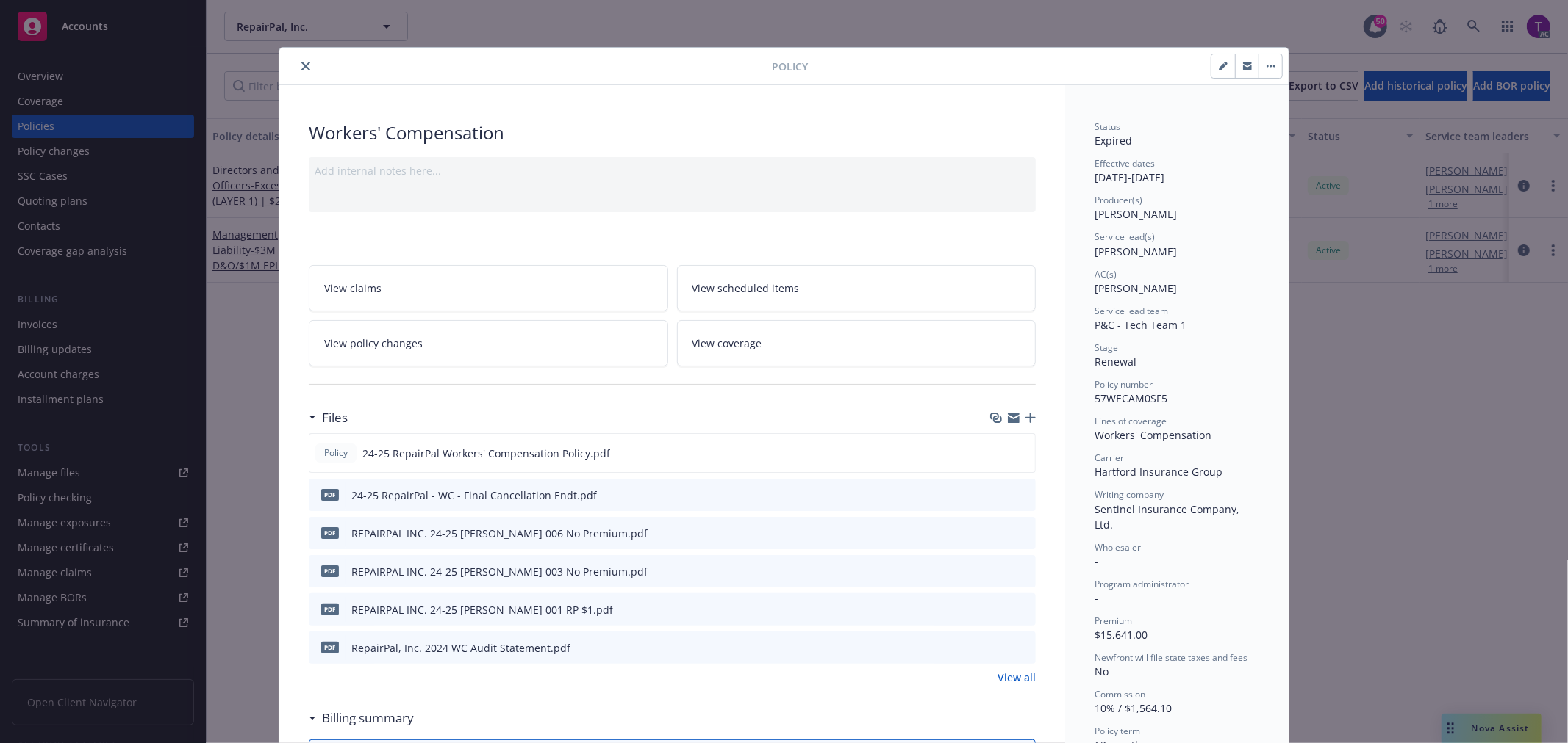
click at [303, 64] on icon "close" at bounding box center [306, 66] width 9 height 9
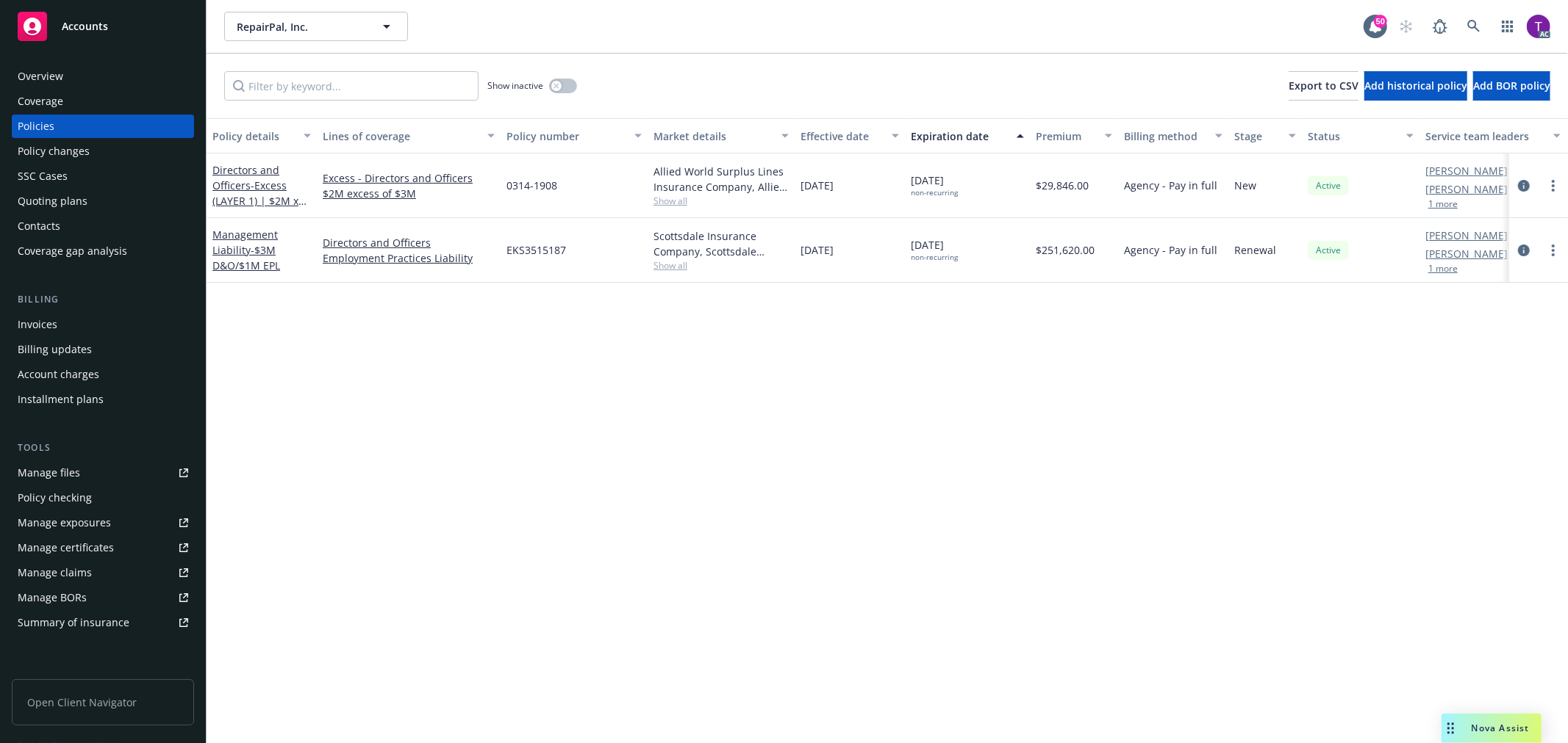
click at [75, 321] on div "Invoices" at bounding box center [103, 324] width 171 height 24
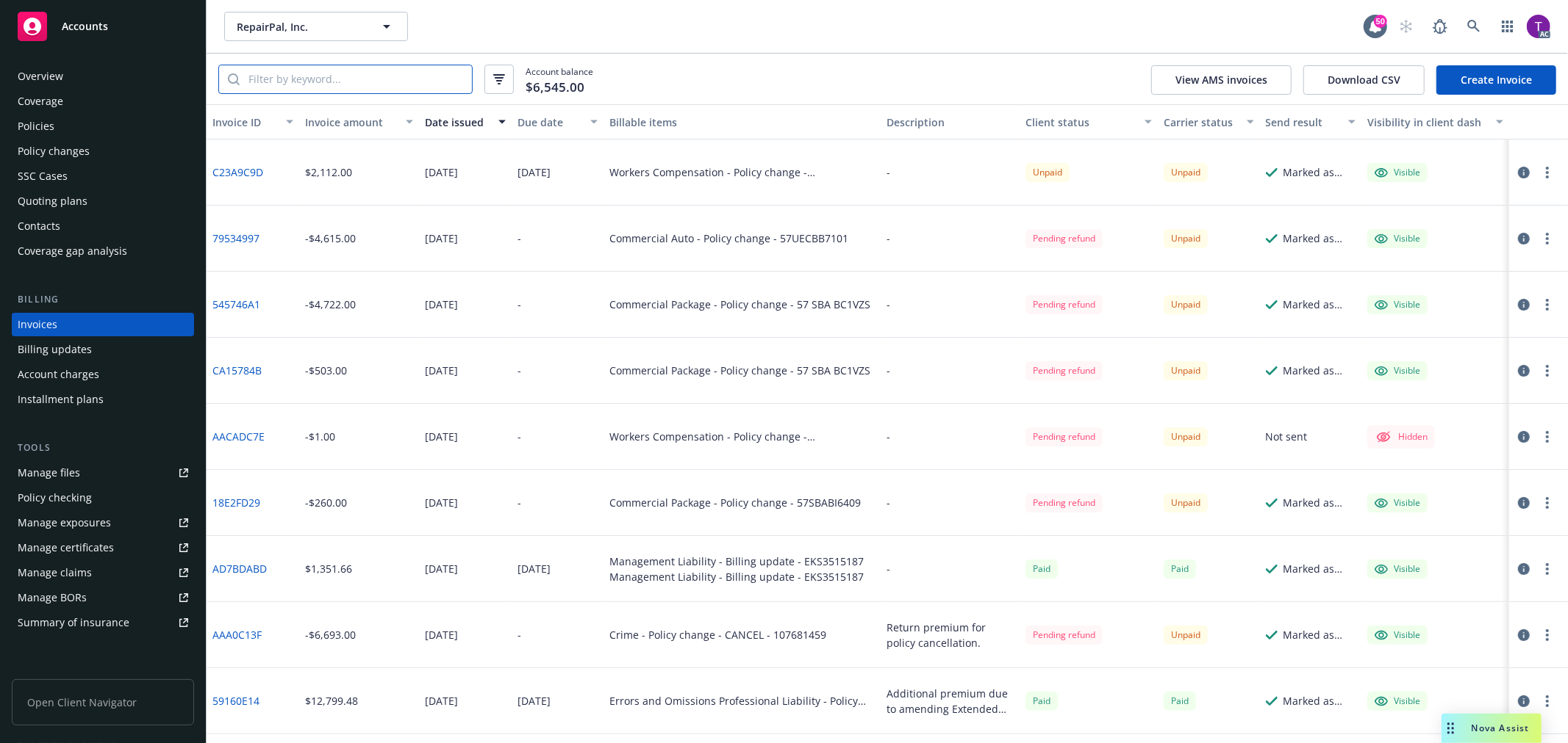
click at [339, 82] on input "search" at bounding box center [356, 79] width 232 height 28
paste input "57WECAM0SF5"
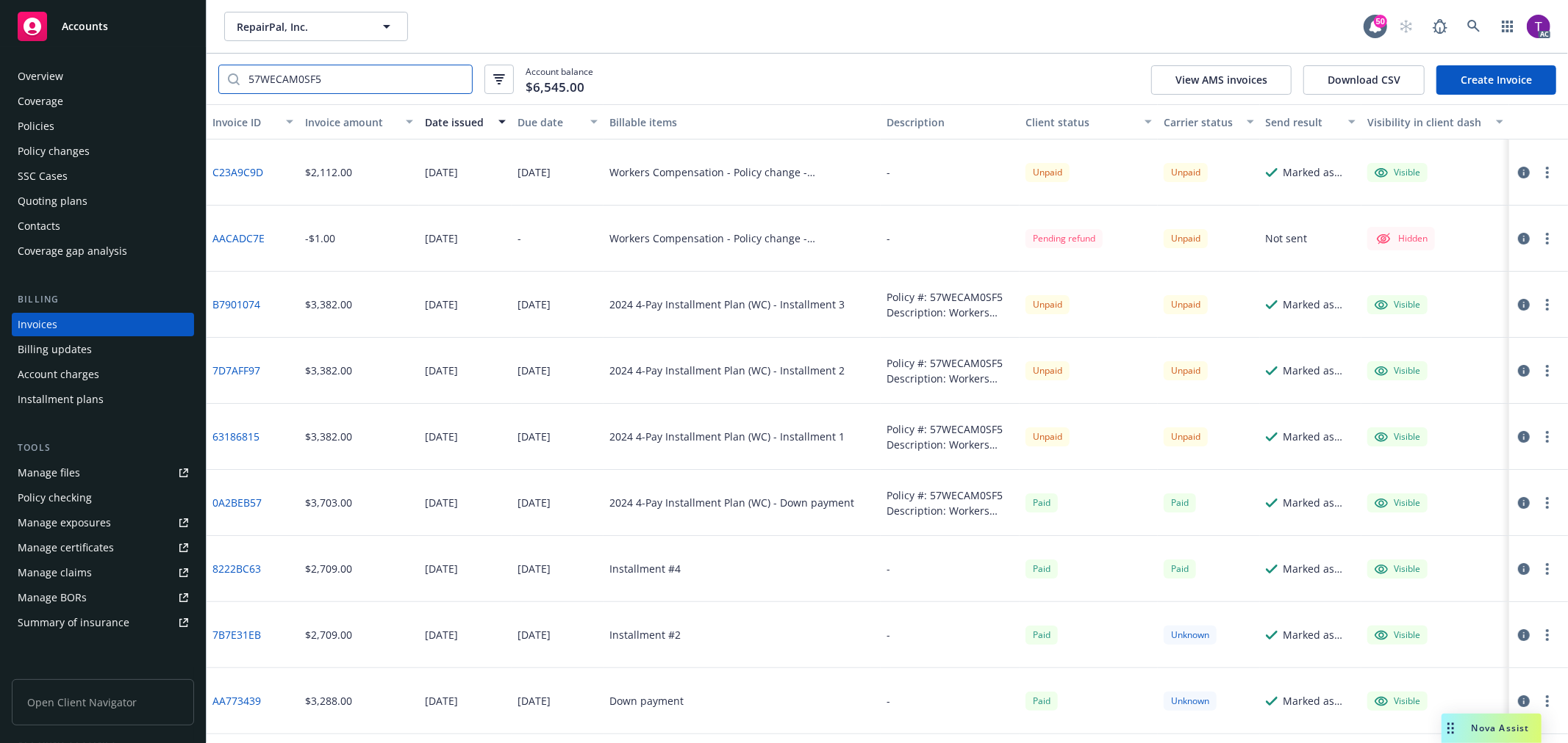
type input "57WECAM0SF5"
click at [237, 173] on link "C23A9C9D" at bounding box center [238, 172] width 51 height 16
click at [237, 305] on link "B7901074" at bounding box center [236, 305] width 48 height 16
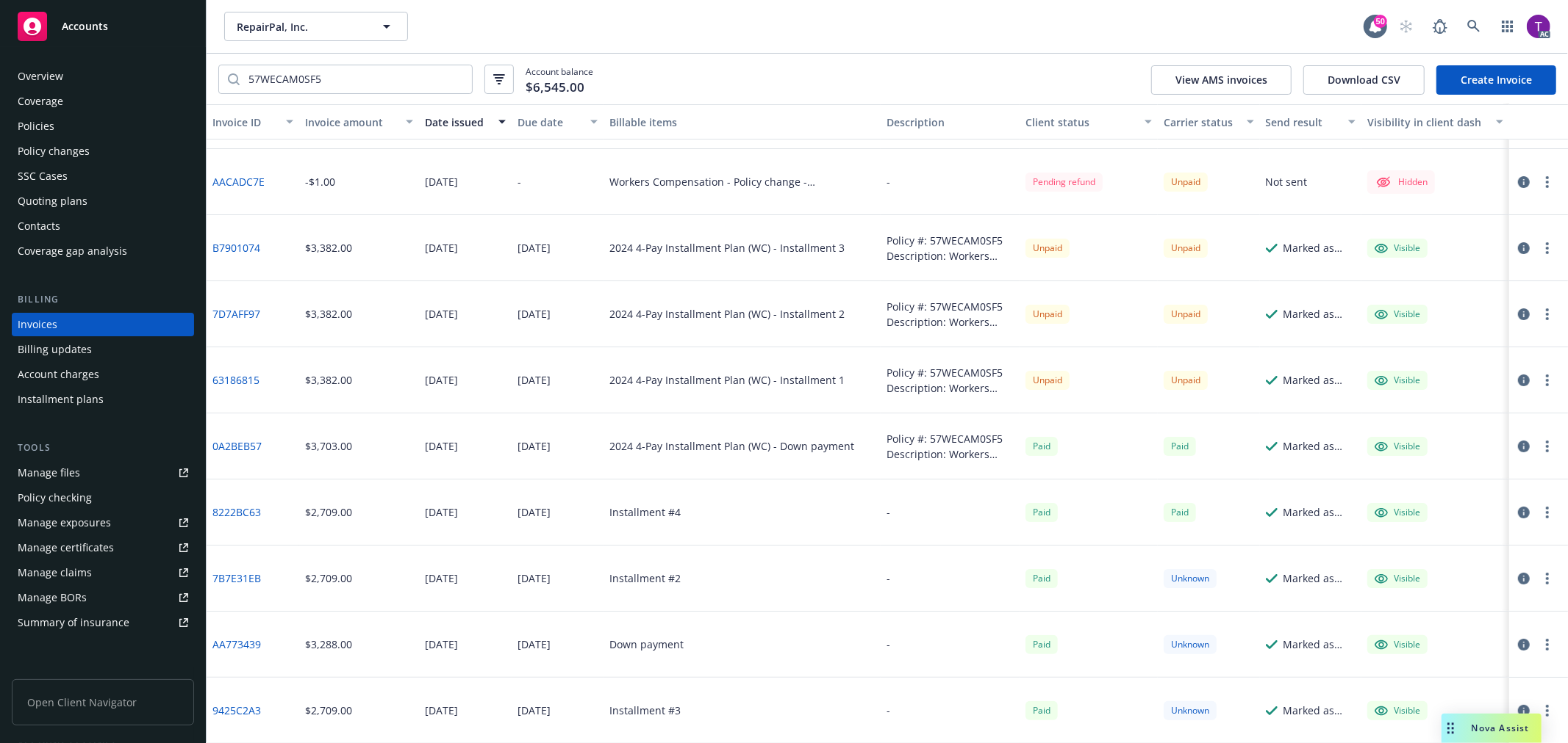
click at [232, 376] on link "63186815" at bounding box center [236, 381] width 47 height 16
click at [31, 124] on div "Policies" at bounding box center [36, 126] width 37 height 24
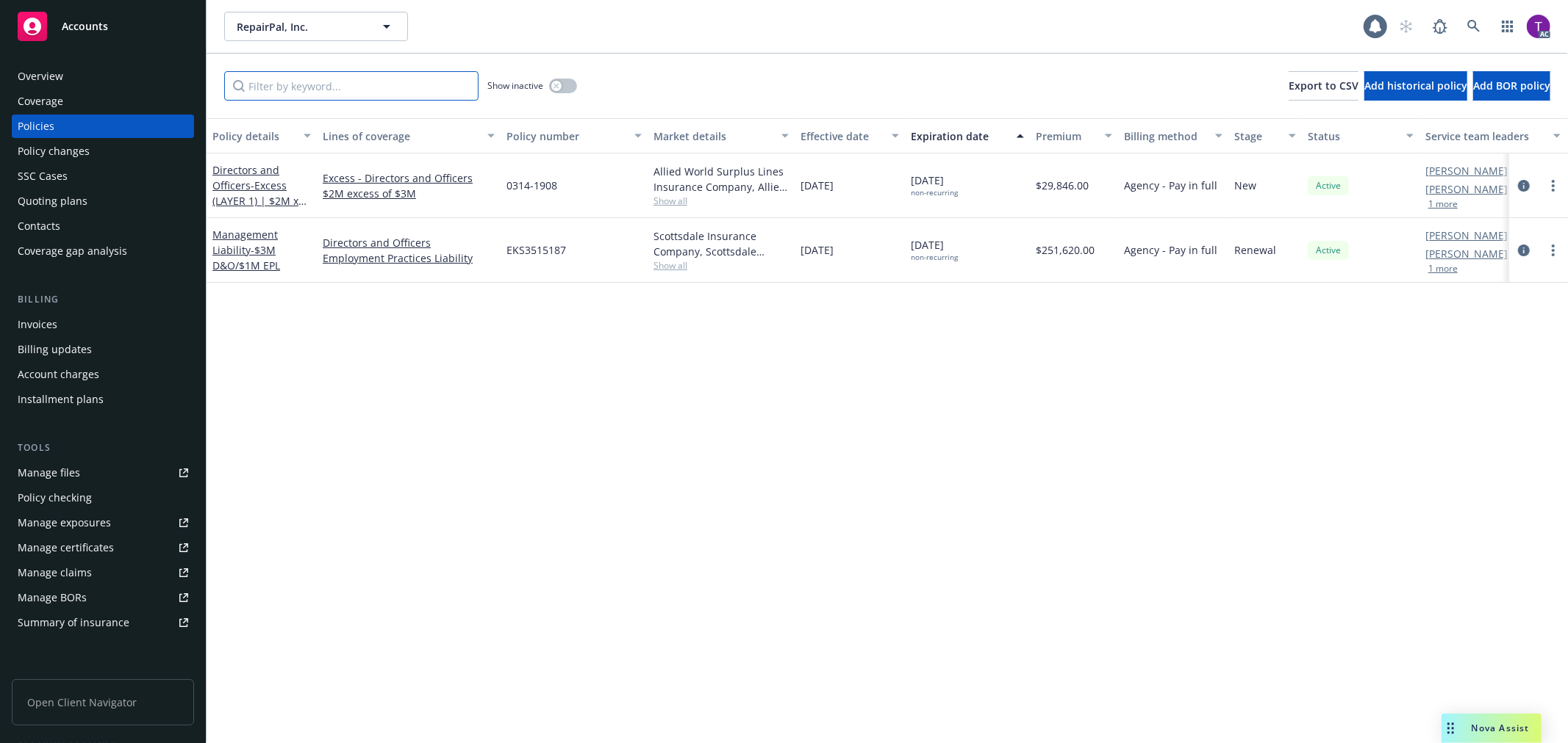
click at [378, 84] on input "Filter by keyword..." at bounding box center [351, 86] width 255 height 30
paste input "57WECAM0SF5"
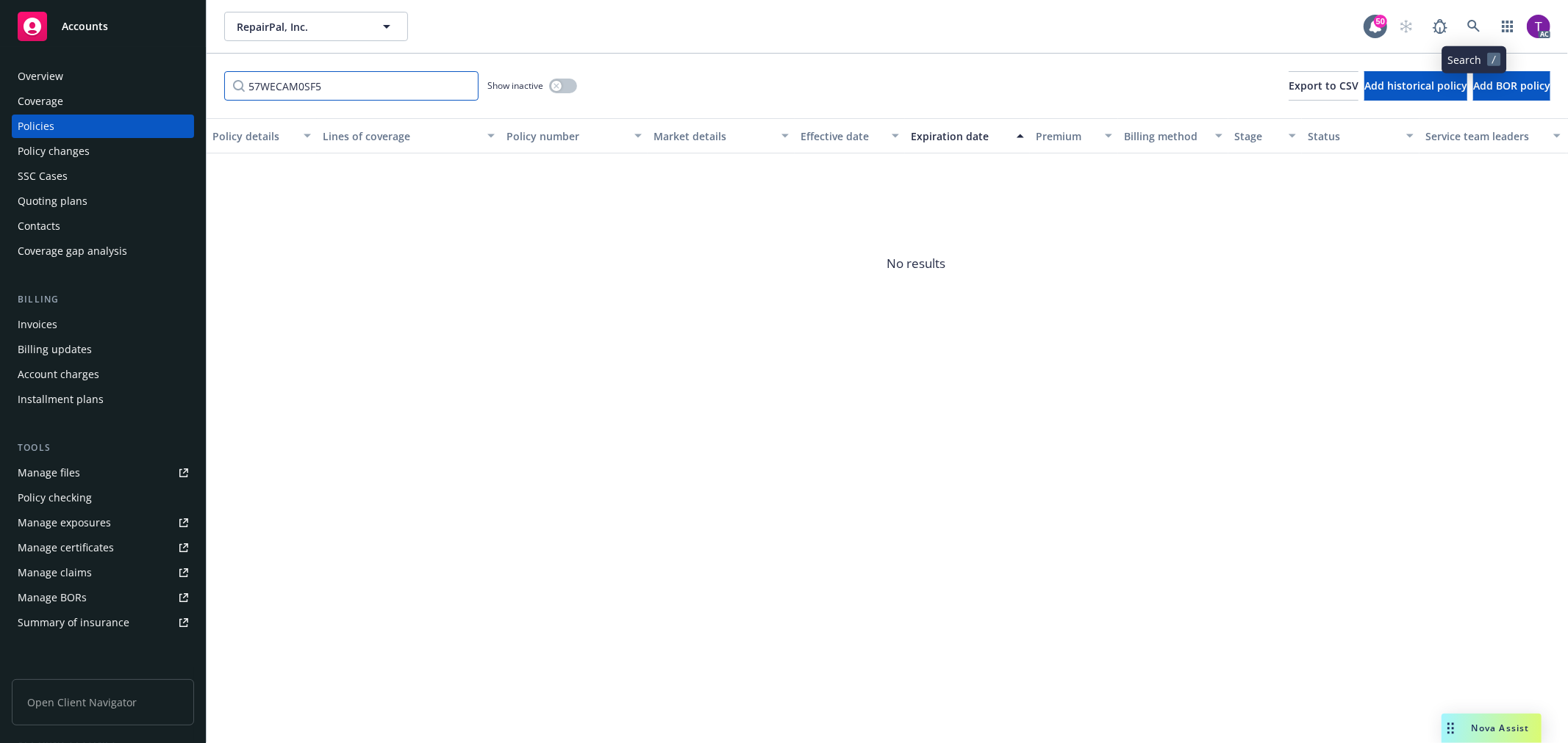
type input "57WECAM0SF5"
click at [1470, 32] on icon at bounding box center [1473, 26] width 13 height 13
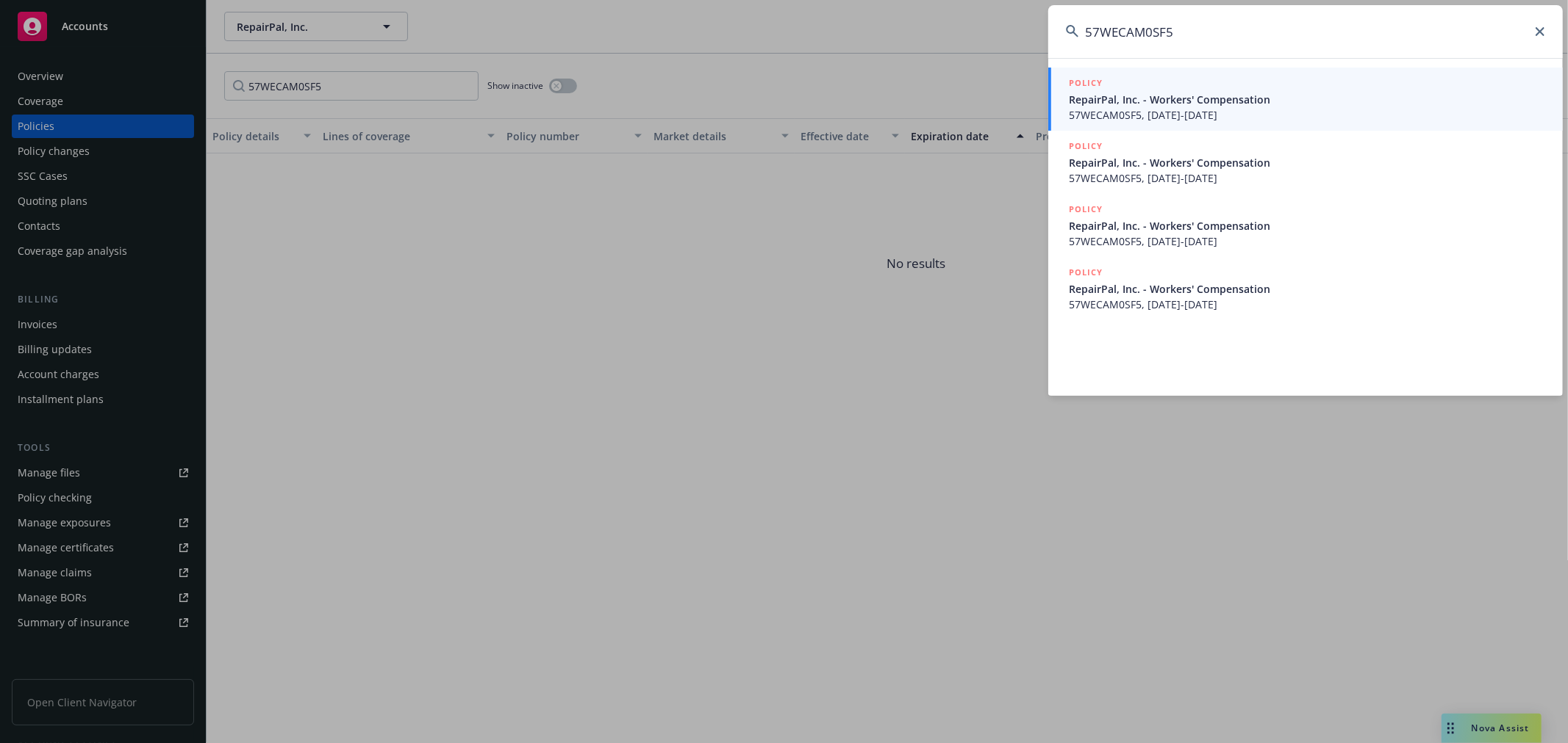
type input "57WECAM0SF5"
click at [1114, 110] on span "57WECAM0SF5, [DATE]-[DATE]" at bounding box center [1307, 115] width 476 height 16
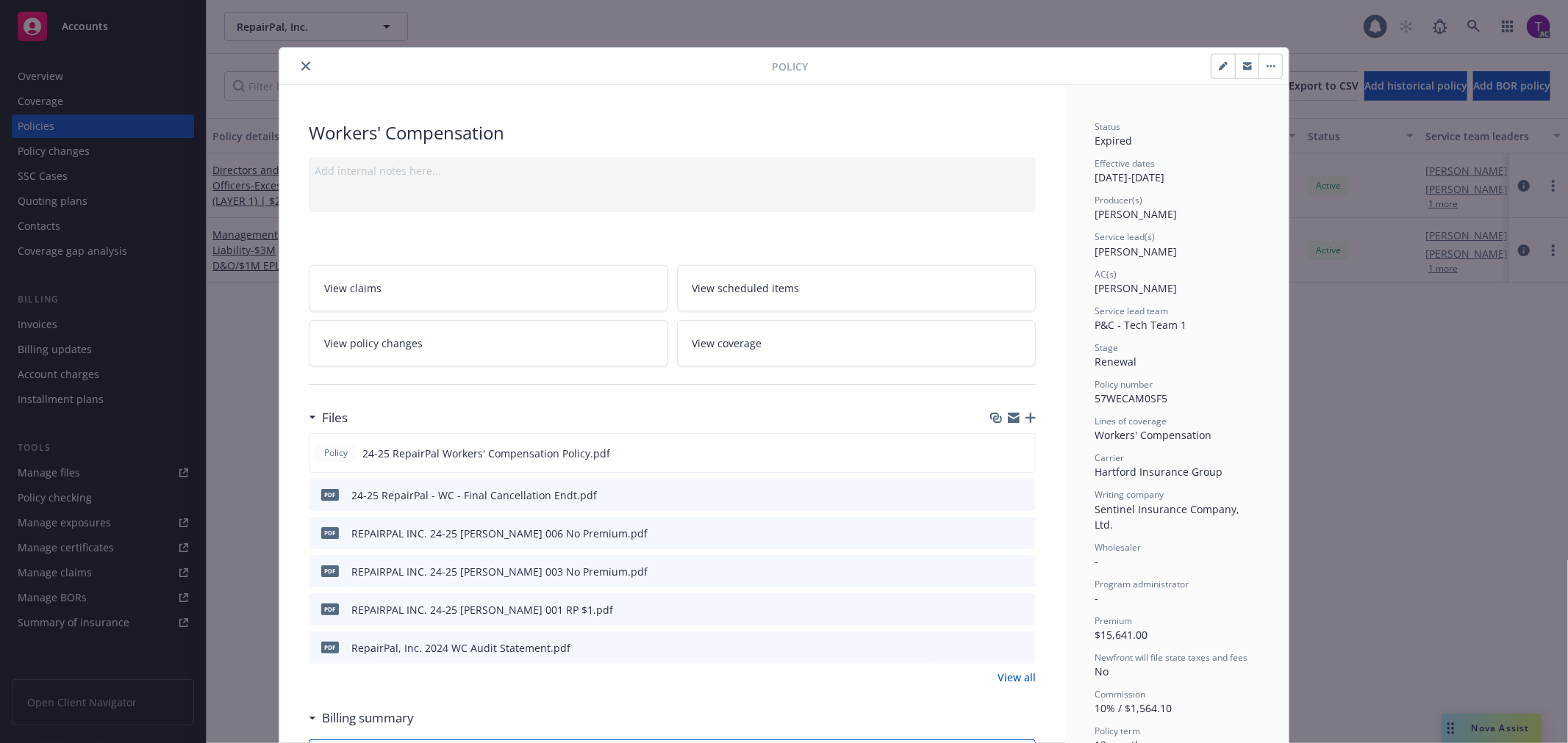
scroll to position [44, 0]
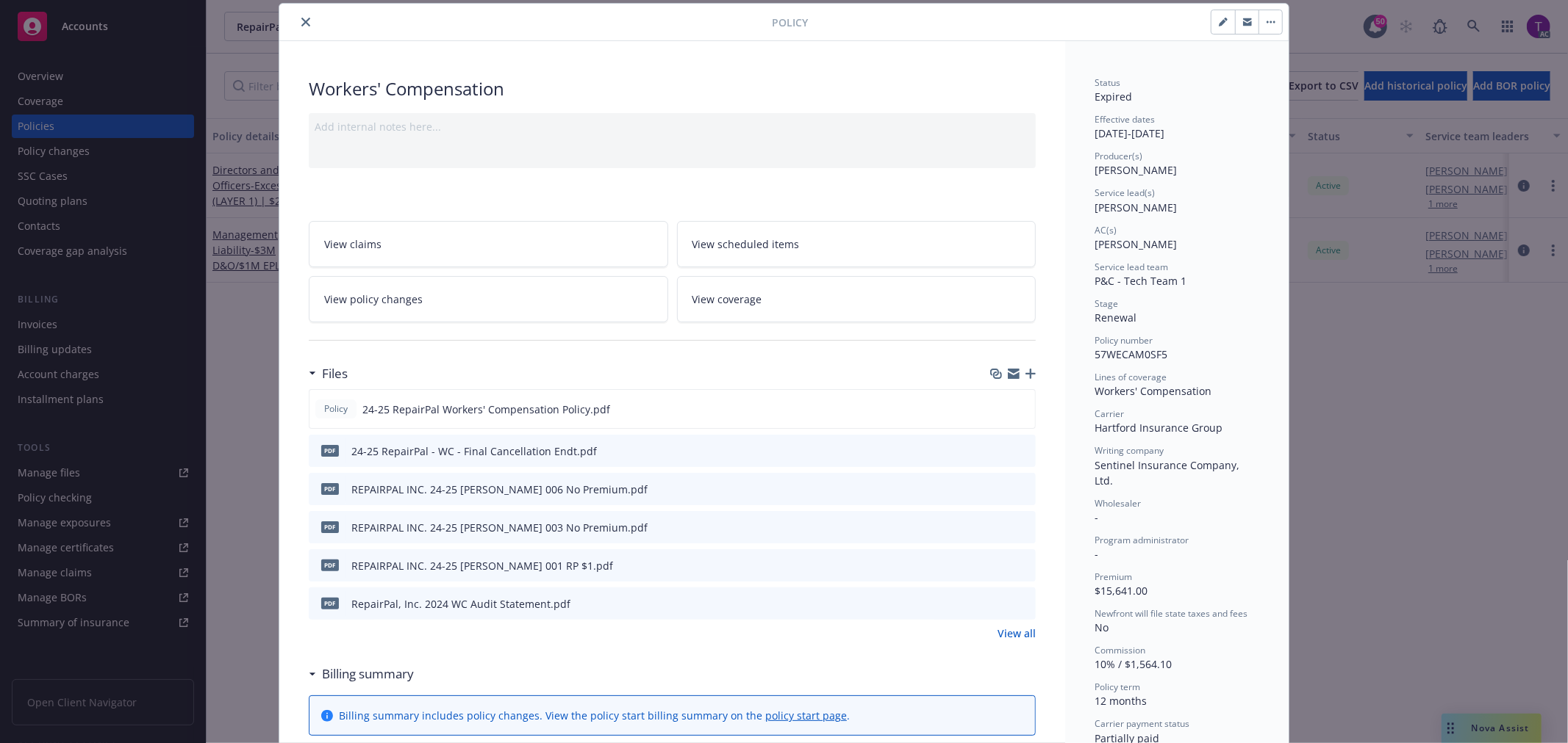
click at [302, 17] on icon "close" at bounding box center [306, 22] width 9 height 9
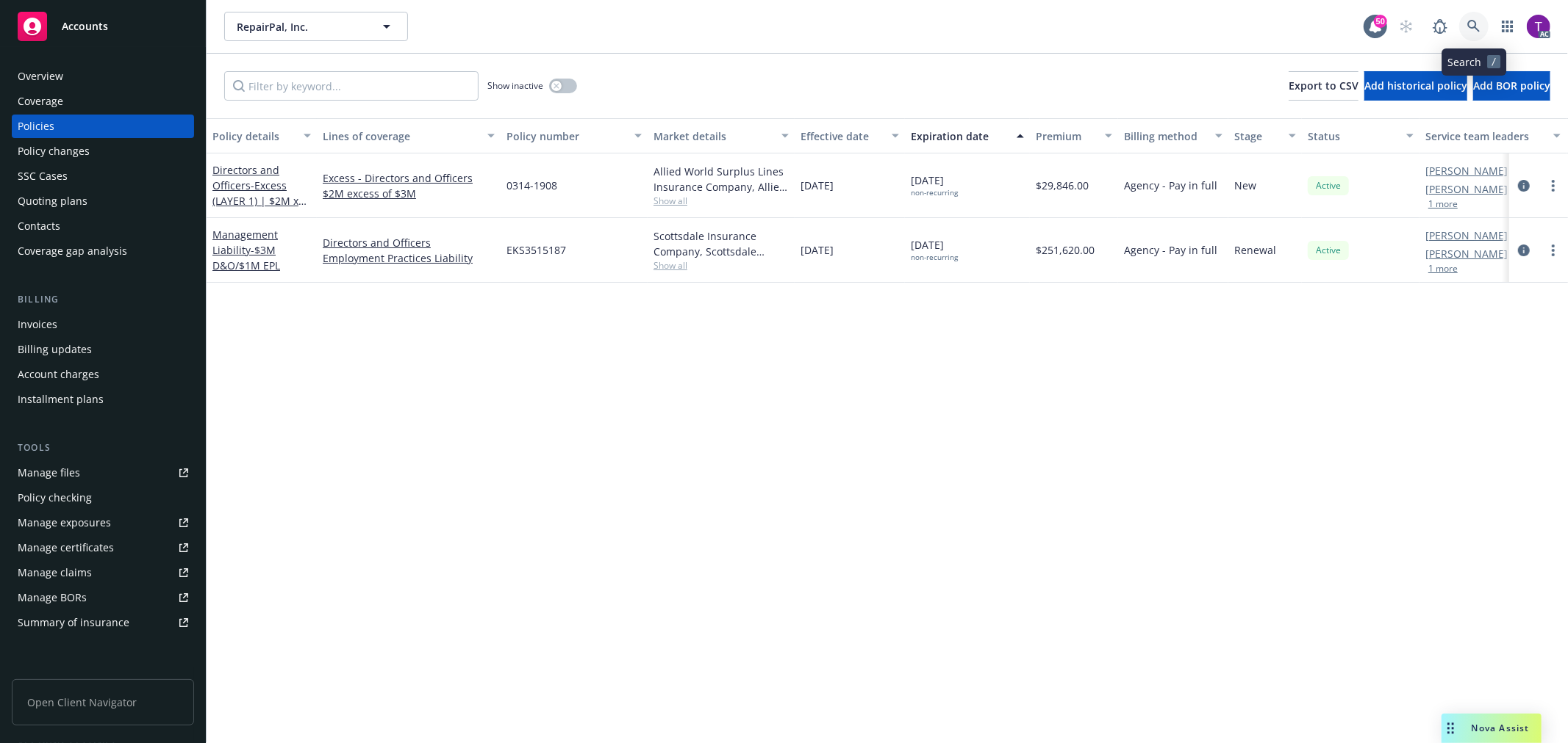
click at [1470, 17] on link at bounding box center [1474, 26] width 30 height 30
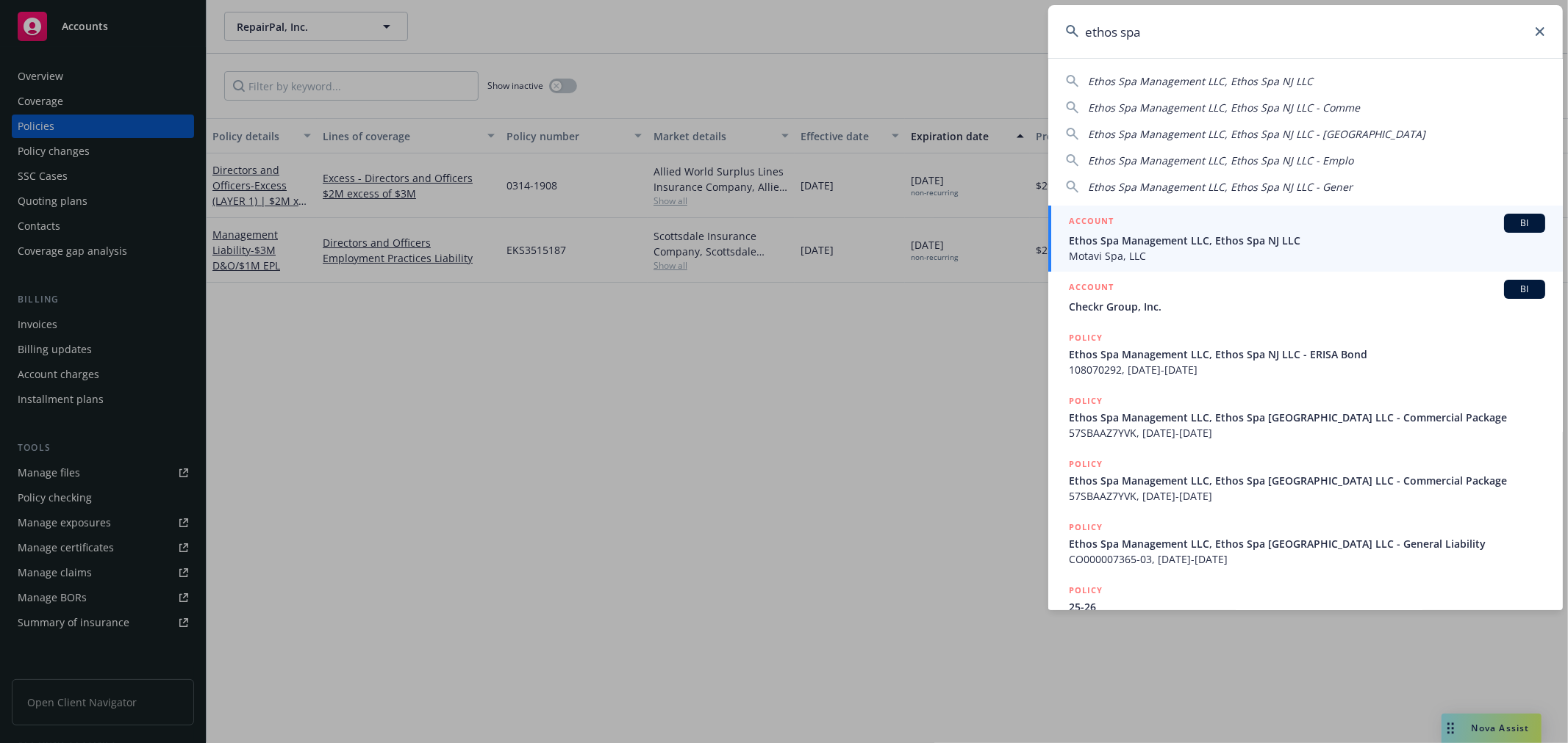
type input "ethos spa"
click at [1224, 253] on span "Motavi Spa, LLC" at bounding box center [1307, 256] width 476 height 16
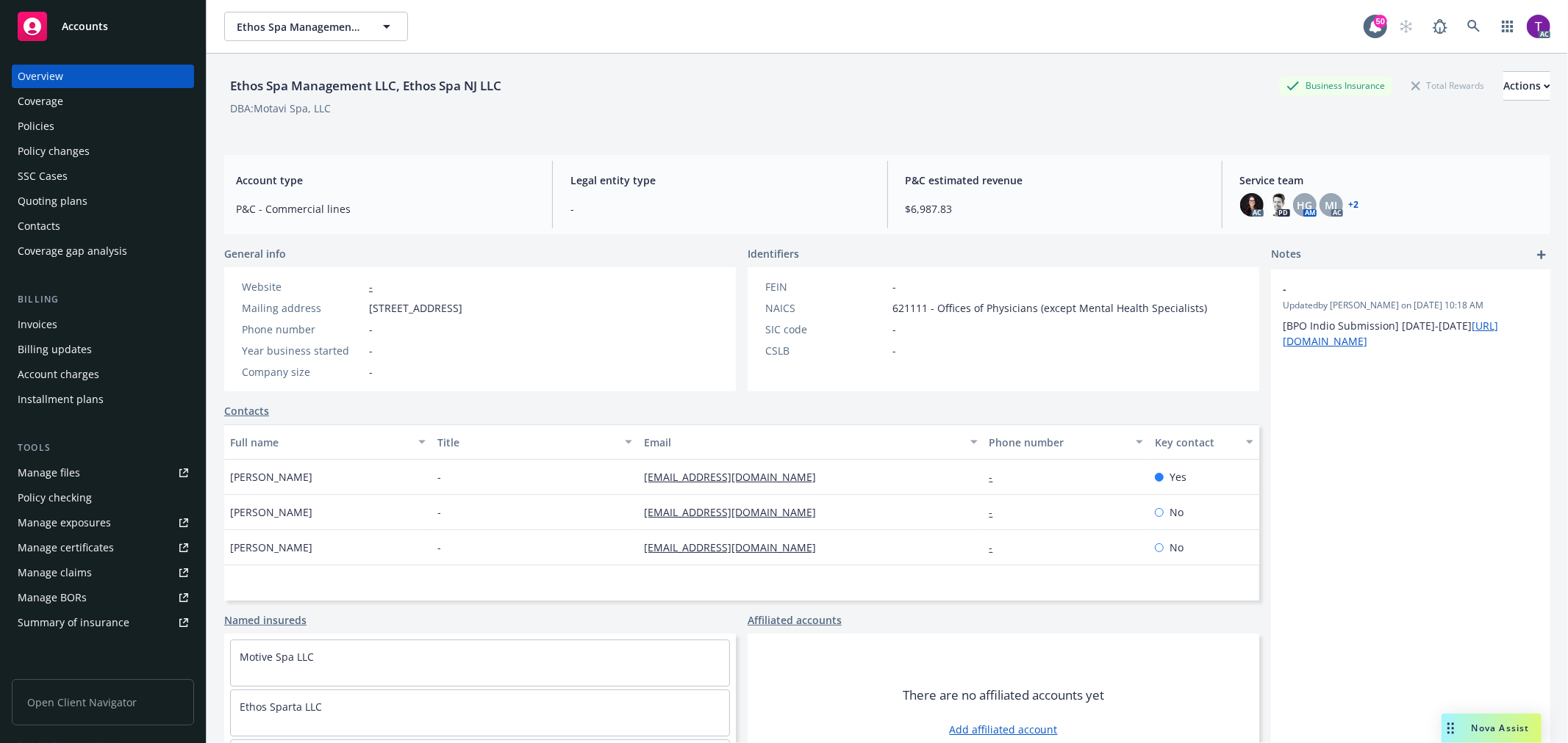
click at [45, 325] on div "Invoices" at bounding box center [37, 324] width 40 height 24
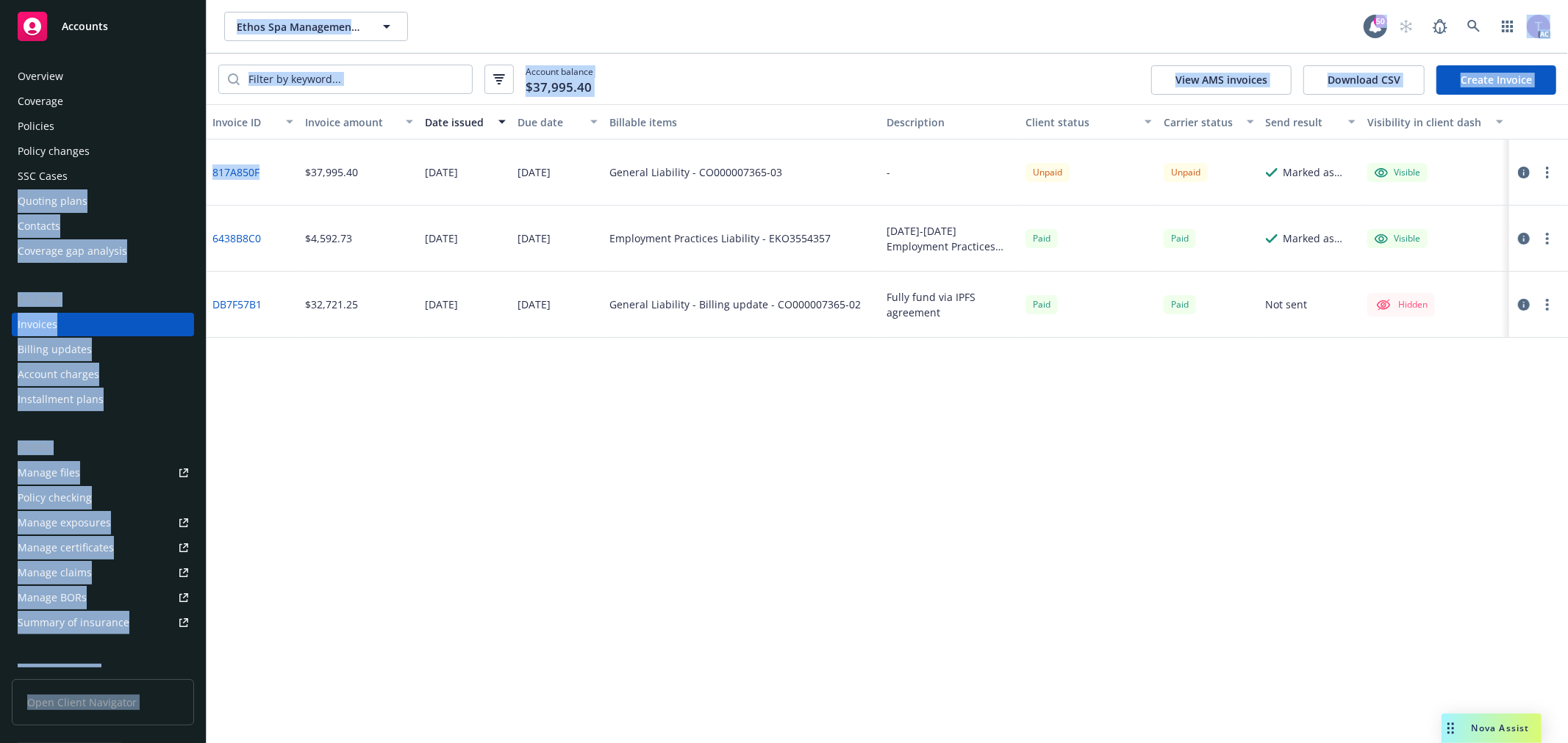
drag, startPoint x: 265, startPoint y: 171, endPoint x: 206, endPoint y: 164, distance: 59.4
click at [206, 164] on div "Accounts Overview Coverage Policies Policy changes SSC Cases Quoting plans Cont…" at bounding box center [784, 371] width 1568 height 743
click at [246, 186] on div "817A850F" at bounding box center [253, 172] width 92 height 66
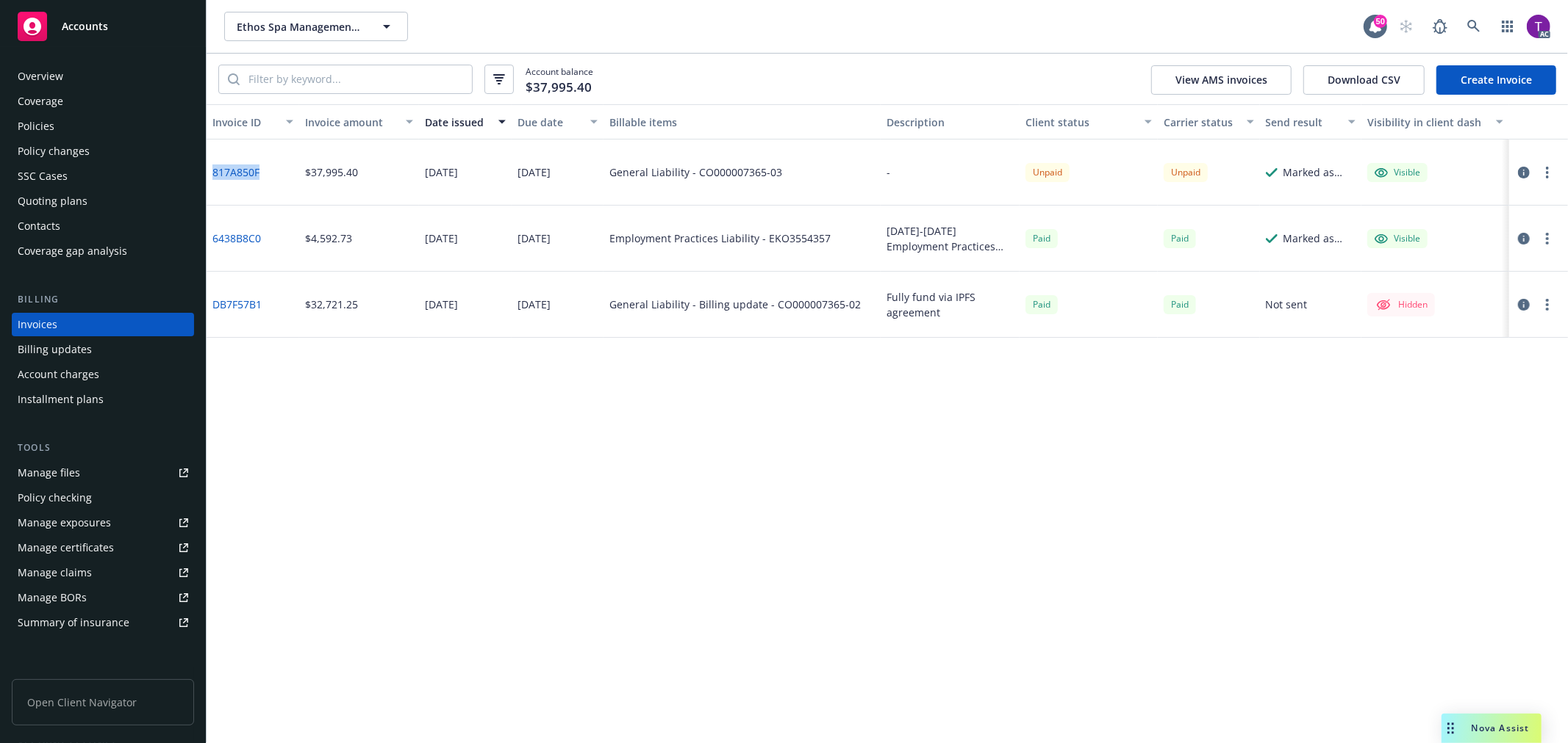
drag, startPoint x: 266, startPoint y: 179, endPoint x: 218, endPoint y: 180, distance: 48.0
click at [214, 181] on div "817A850F" at bounding box center [253, 172] width 92 height 66
copy link "817A850F"
click at [1519, 171] on icon "button" at bounding box center [1523, 172] width 11 height 11
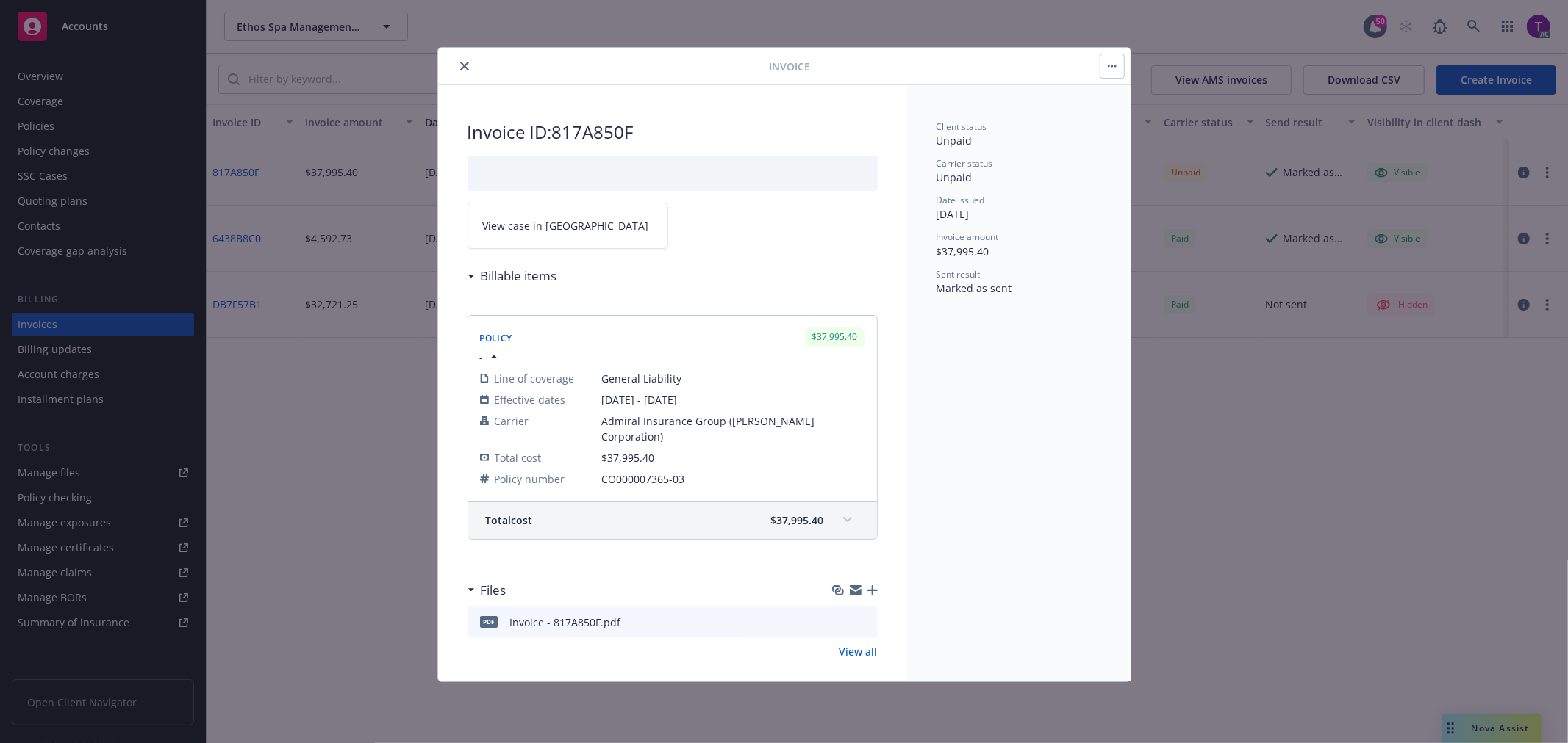
click at [498, 218] on span "View case in [GEOGRAPHIC_DATA]" at bounding box center [566, 226] width 166 height 16
click at [465, 69] on icon "close" at bounding box center [465, 66] width 9 height 9
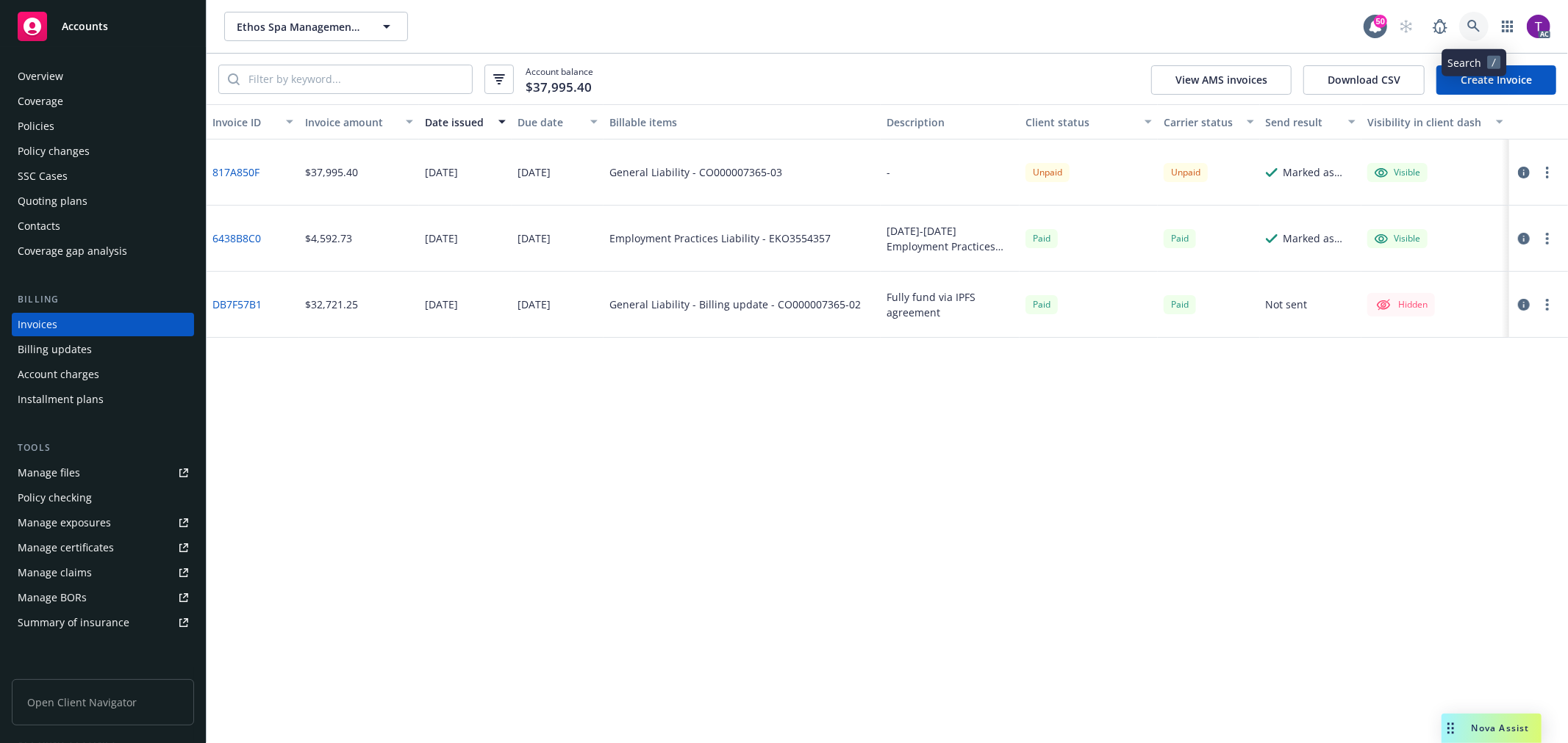
click at [1480, 31] on link at bounding box center [1474, 26] width 30 height 30
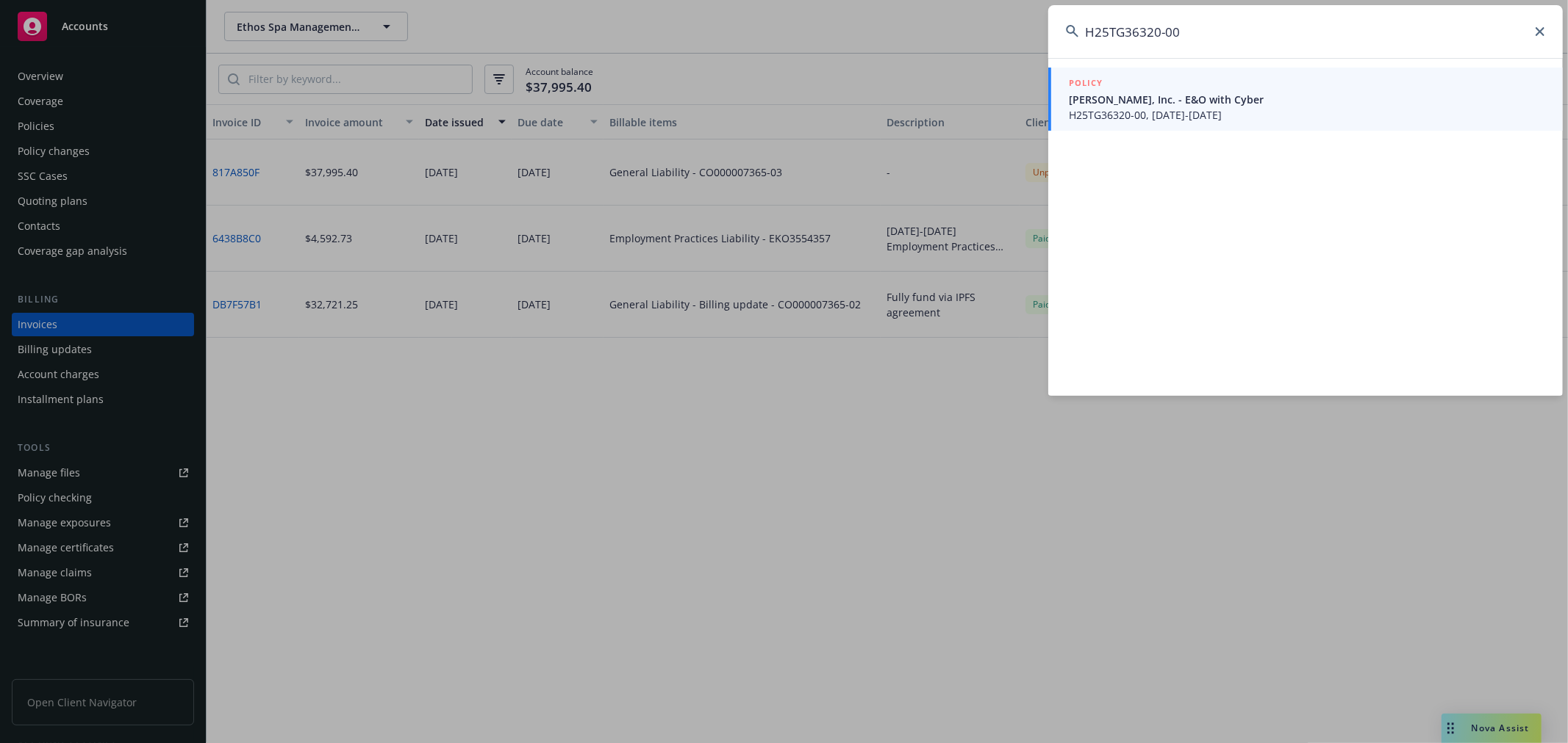
type input "H25TG36320-00"
click at [1105, 103] on span "[PERSON_NAME], Inc. - E&O with Cyber" at bounding box center [1307, 99] width 476 height 16
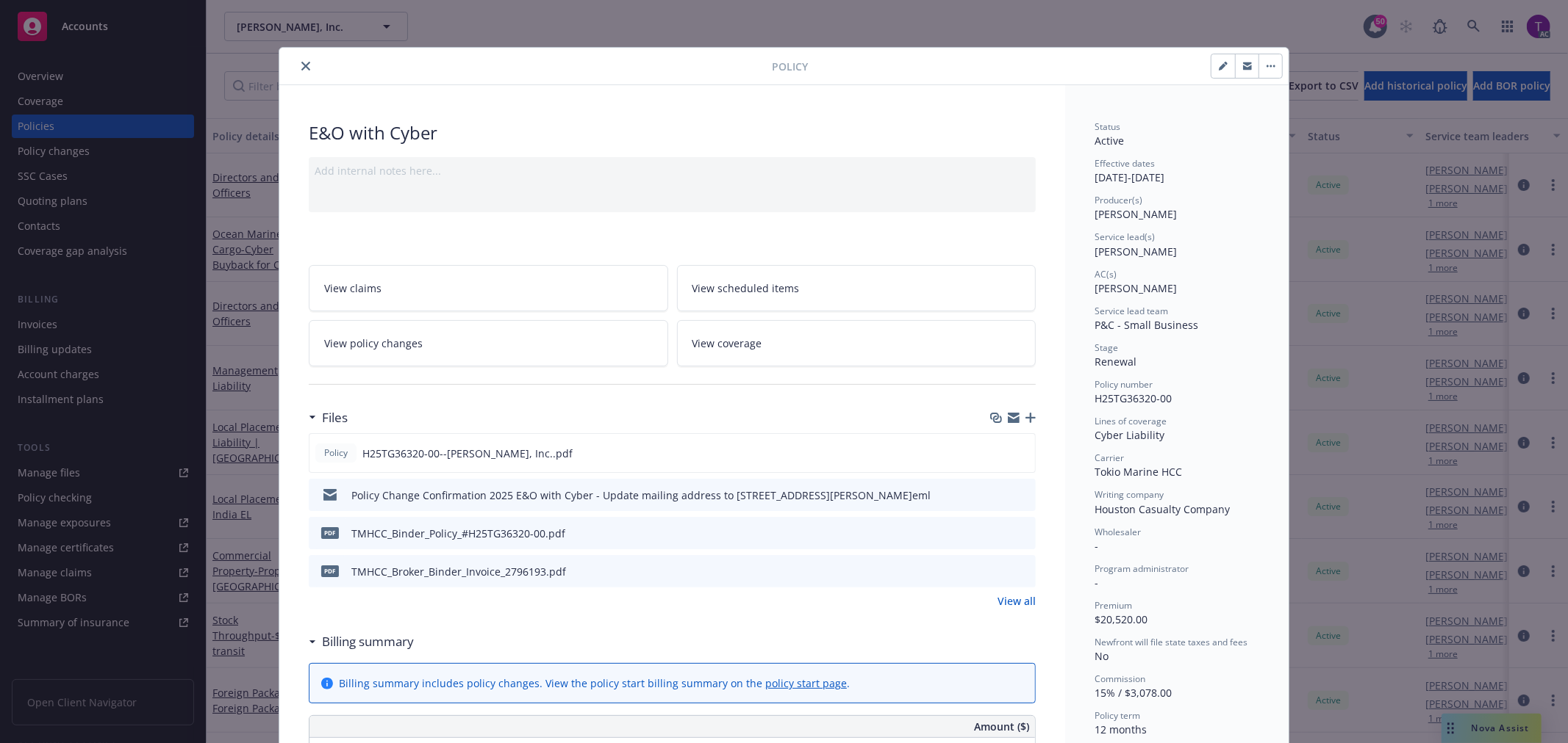
click at [302, 67] on icon "close" at bounding box center [306, 66] width 9 height 9
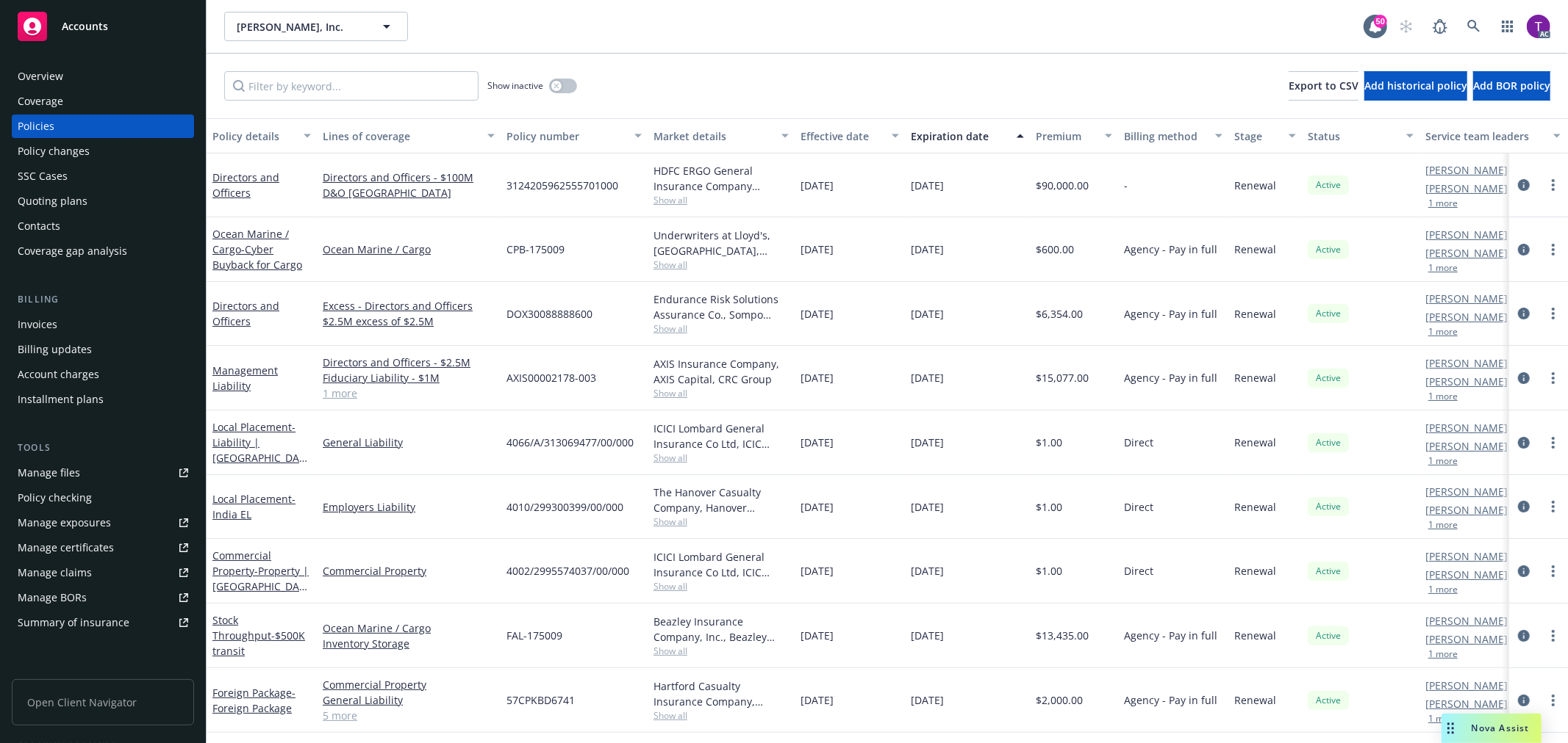
click at [58, 321] on div "Invoices" at bounding box center [103, 324] width 171 height 24
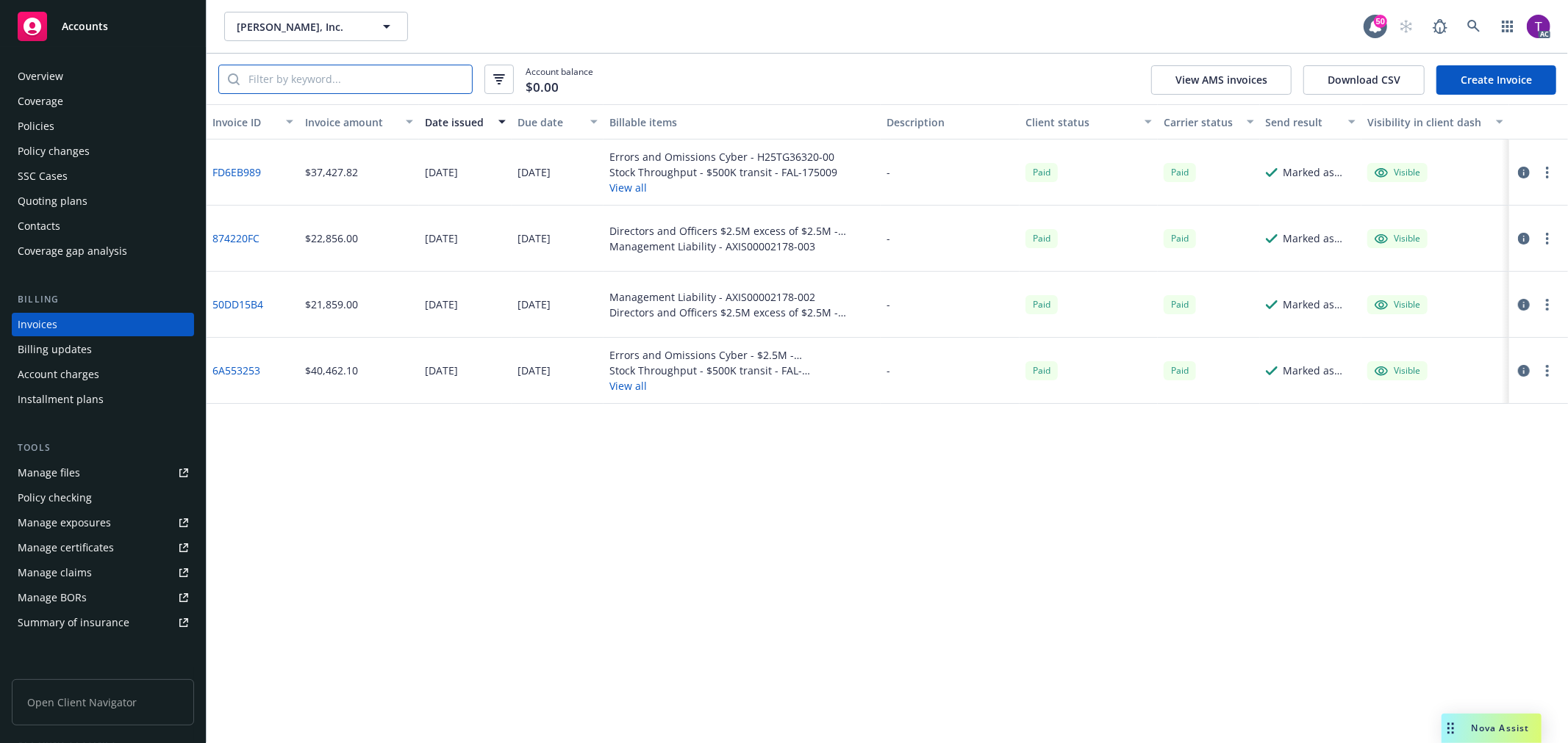
click at [331, 87] on input "search" at bounding box center [356, 79] width 232 height 28
paste input "H25TG36320-00"
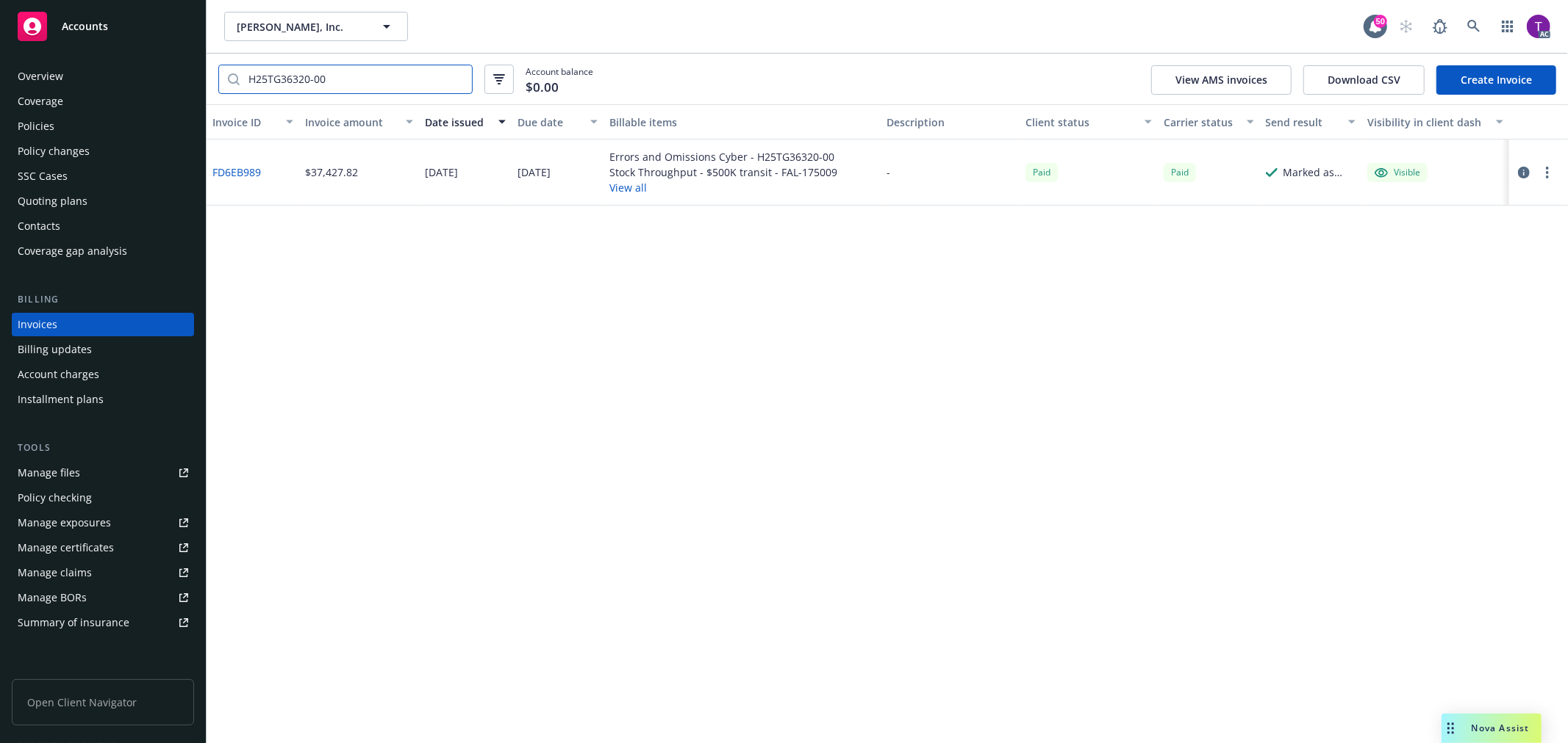
type input "H25TG36320-00"
click at [246, 171] on link "FD6EB989" at bounding box center [237, 172] width 49 height 16
